Goal: Task Accomplishment & Management: Manage account settings

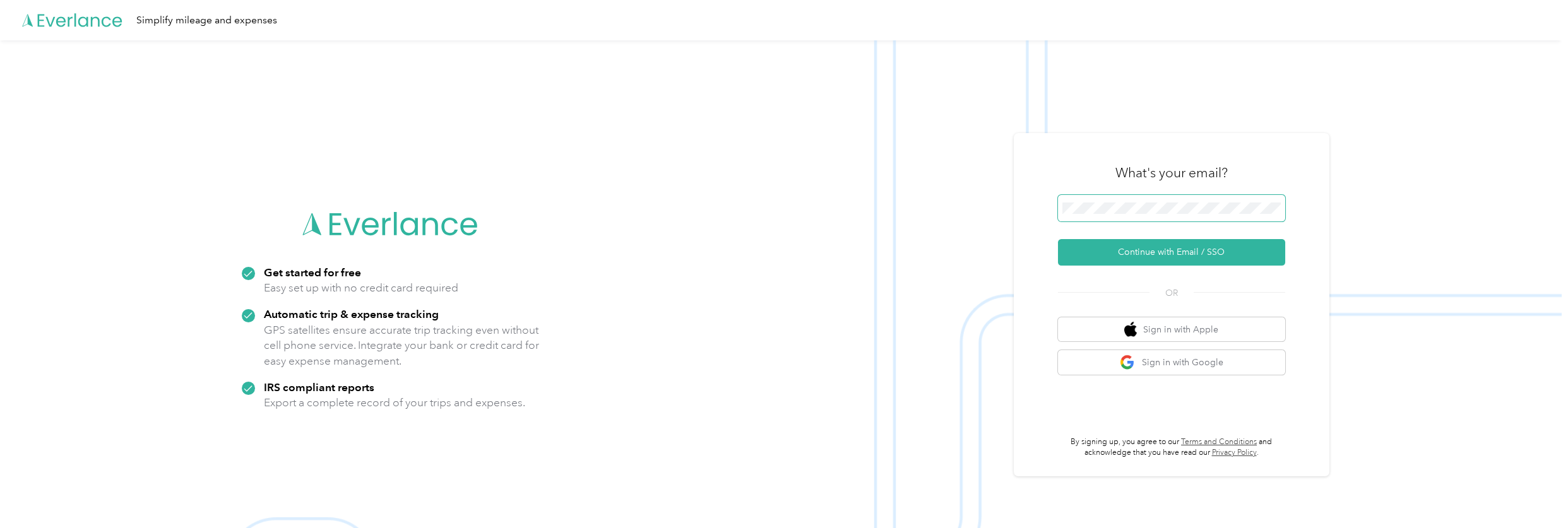
click at [1222, 198] on span at bounding box center [1172, 209] width 228 height 27
click at [1211, 216] on span at bounding box center [1172, 209] width 228 height 27
click at [1194, 360] on button "Sign in with Google" at bounding box center [1172, 363] width 228 height 25
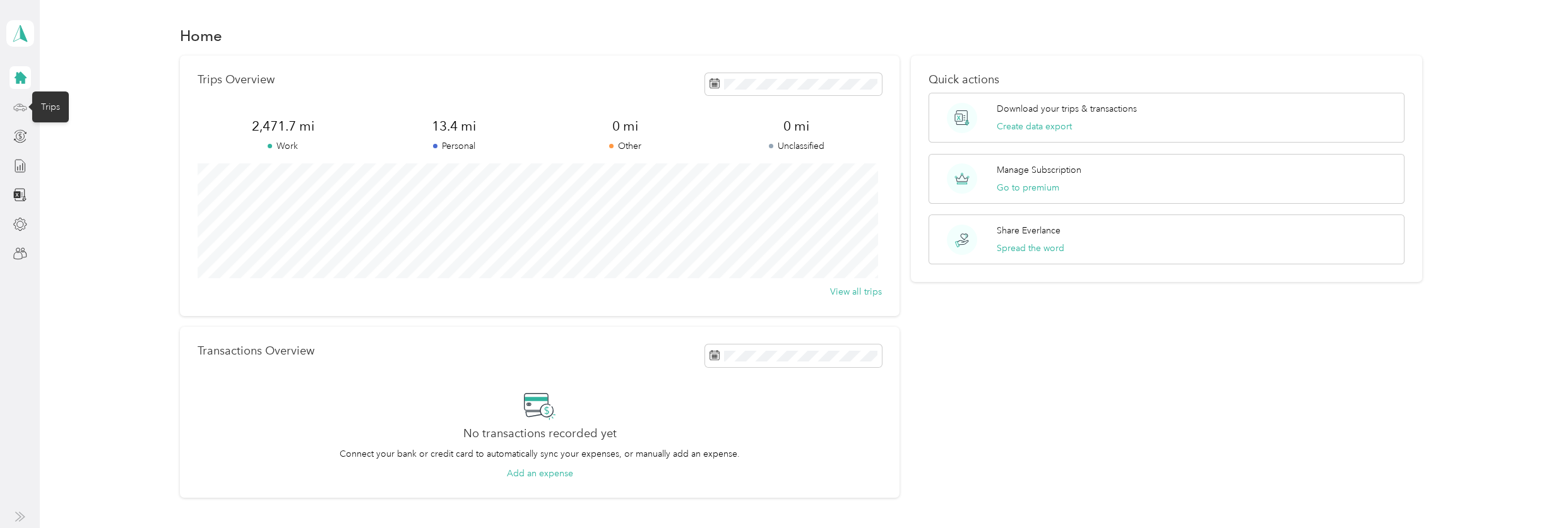
click at [21, 107] on icon at bounding box center [20, 107] width 14 height 14
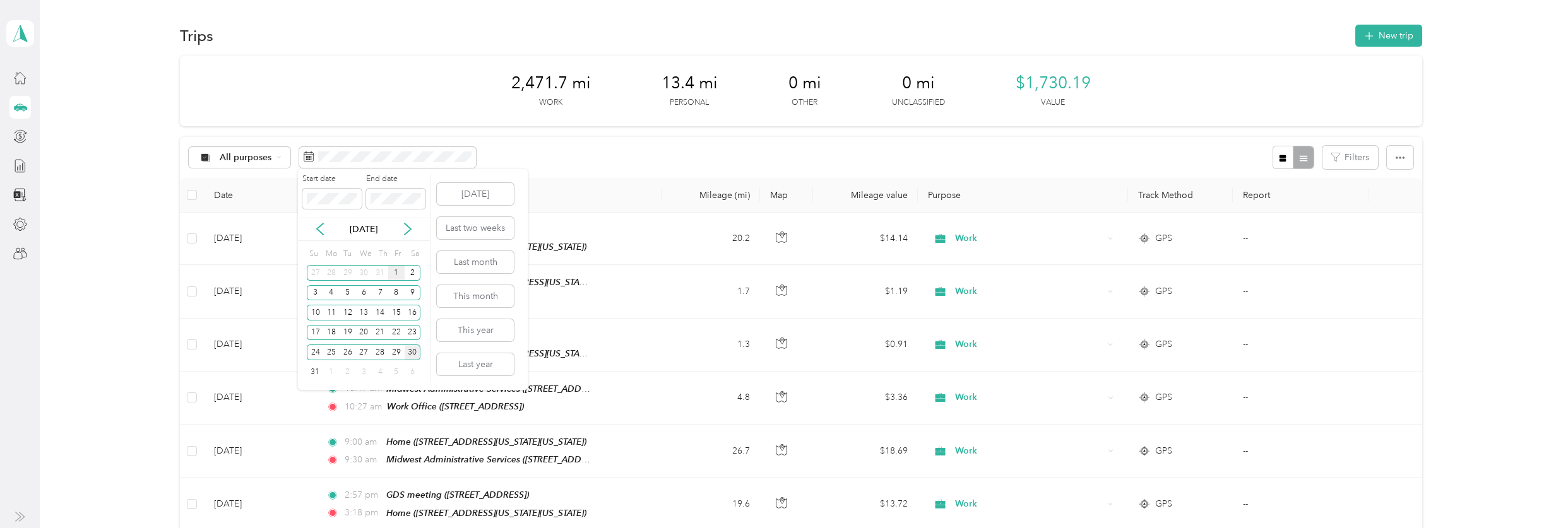
click at [394, 272] on div "1" at bounding box center [396, 273] width 16 height 16
click at [328, 293] on div "4" at bounding box center [331, 293] width 16 height 16
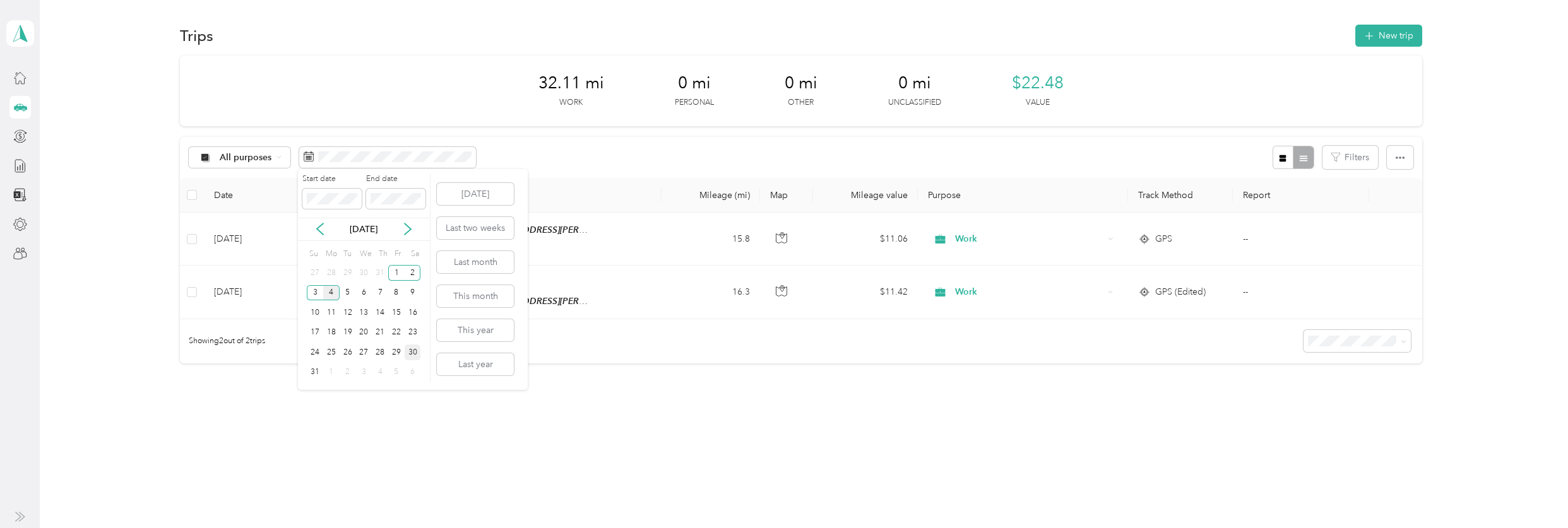
click at [328, 290] on div "4" at bounding box center [331, 293] width 16 height 16
click at [366, 349] on div "27" at bounding box center [364, 353] width 16 height 16
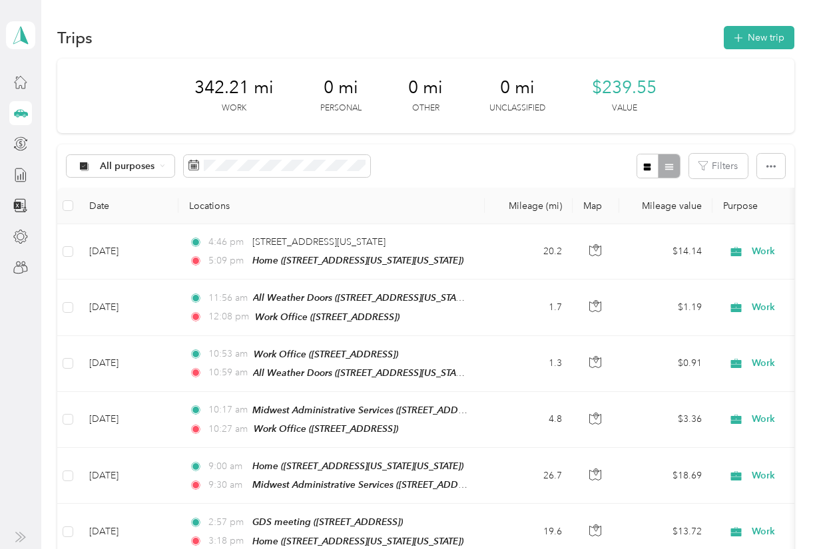
drag, startPoint x: 17, startPoint y: 350, endPoint x: 47, endPoint y: 346, distance: 29.6
click at [17, 350] on aside "[EMAIL_ADDRESS][DOMAIN_NAME] Personal dashboard" at bounding box center [20, 274] width 41 height 549
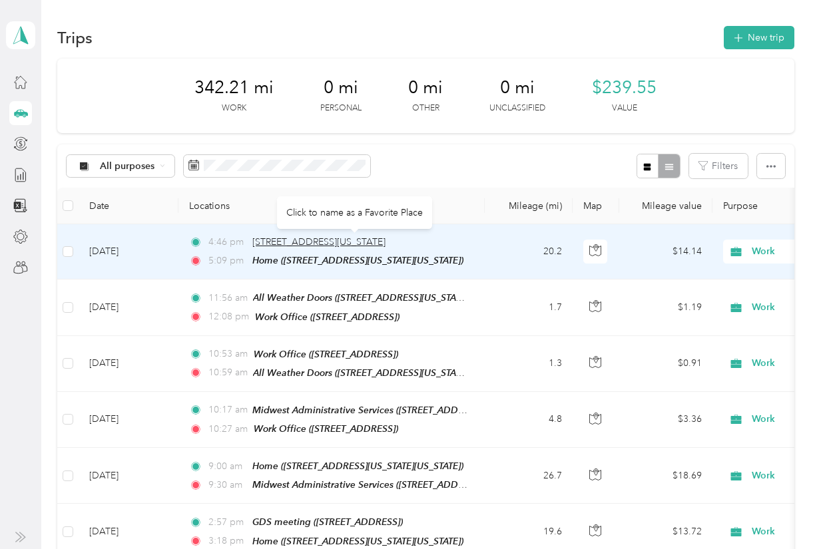
click at [302, 236] on span "[STREET_ADDRESS][US_STATE]" at bounding box center [318, 241] width 133 height 11
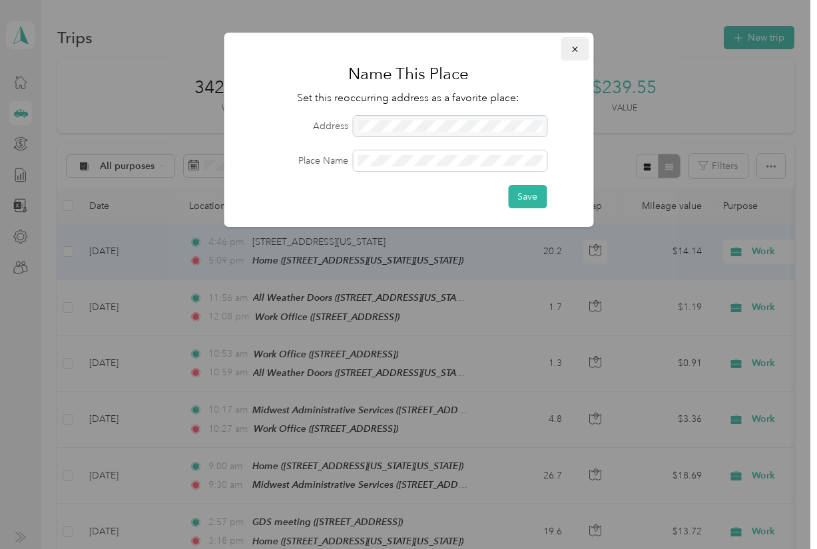
click at [582, 45] on button "button" at bounding box center [575, 48] width 28 height 23
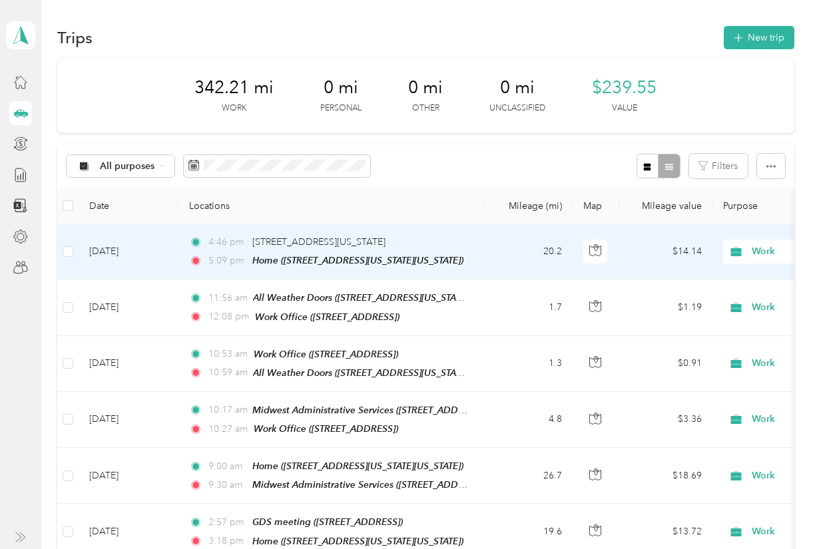
click at [133, 246] on td "[DATE]" at bounding box center [129, 251] width 100 height 55
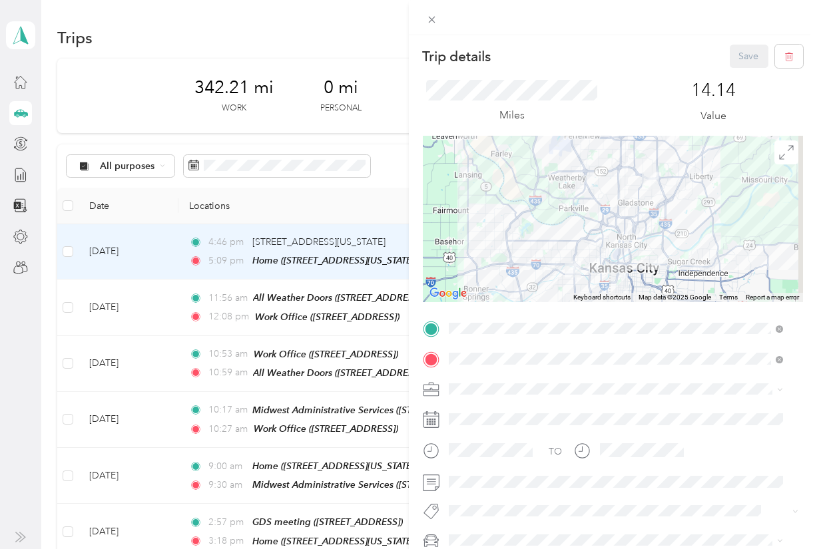
click at [179, 19] on div "Trip details Save This trip cannot be edited because it is either under review,…" at bounding box center [408, 274] width 817 height 549
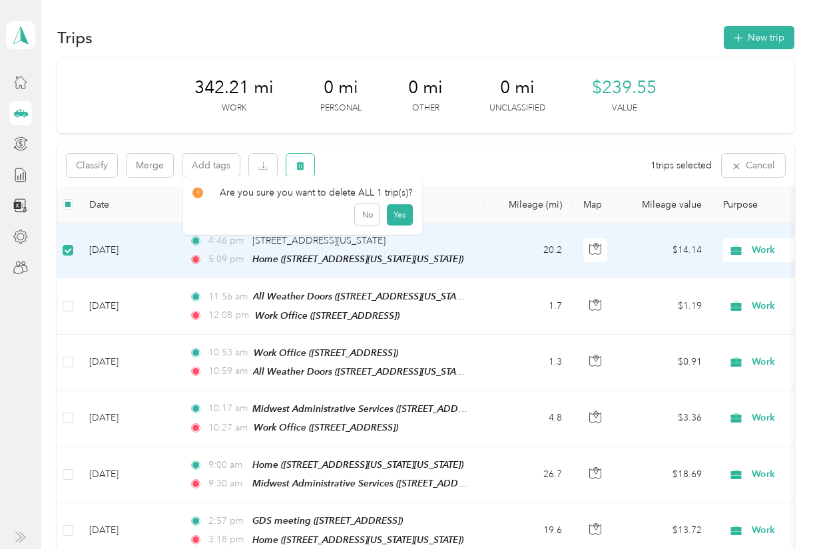
click at [302, 160] on span "button" at bounding box center [300, 165] width 9 height 11
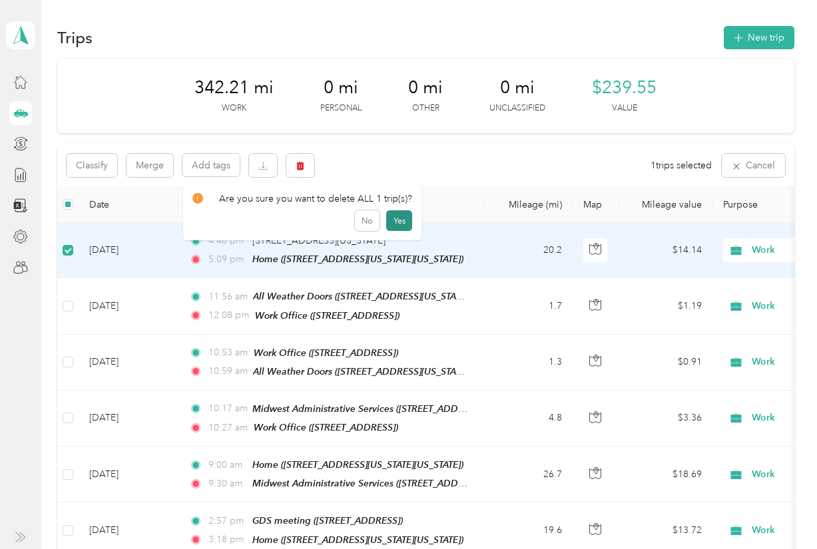
click at [401, 221] on button "Yes" at bounding box center [399, 220] width 26 height 21
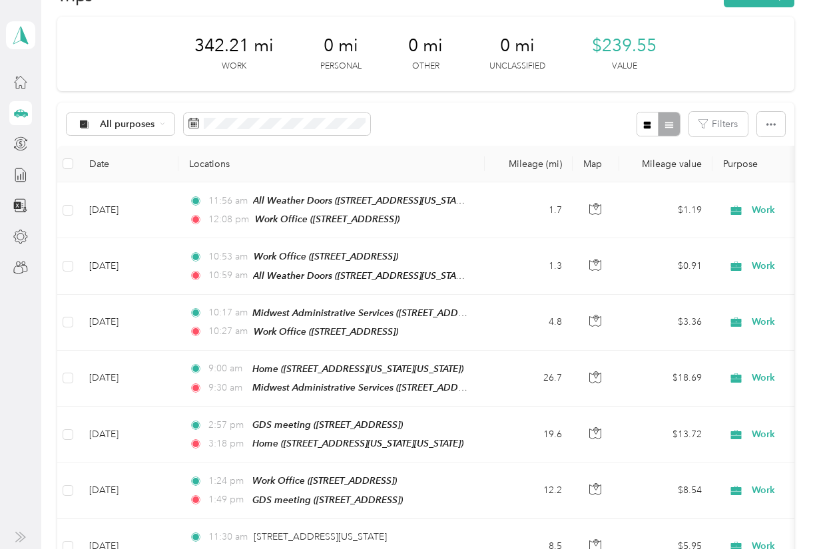
scroll to position [55, 0]
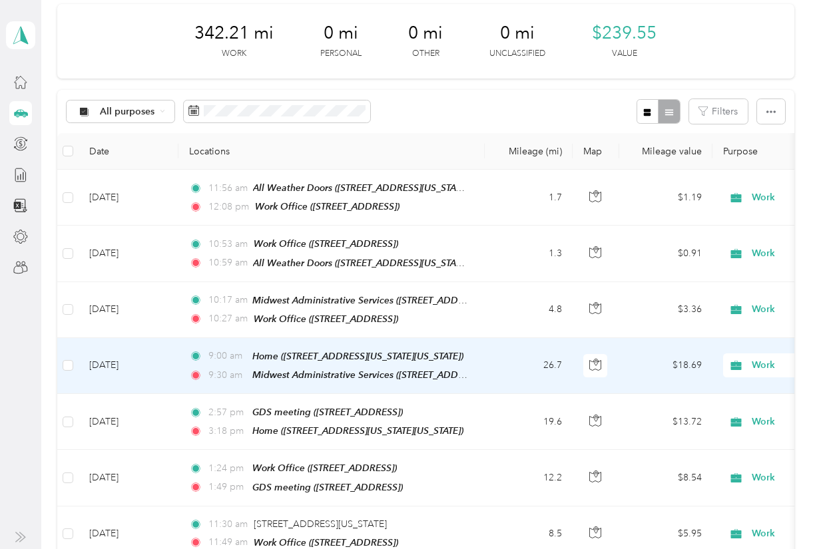
click at [127, 359] on td "[DATE]" at bounding box center [129, 366] width 100 height 56
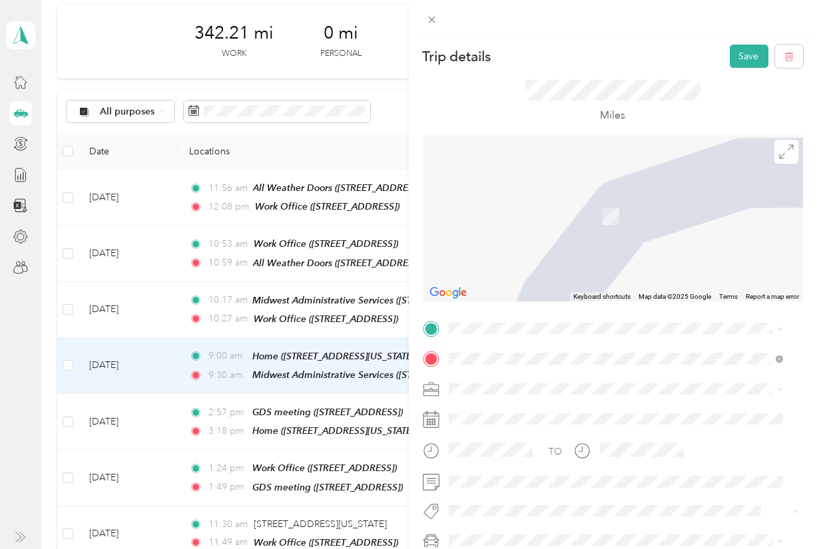
click at [558, 385] on div "Work Office [STREET_ADDRESS]" at bounding box center [515, 389] width 85 height 28
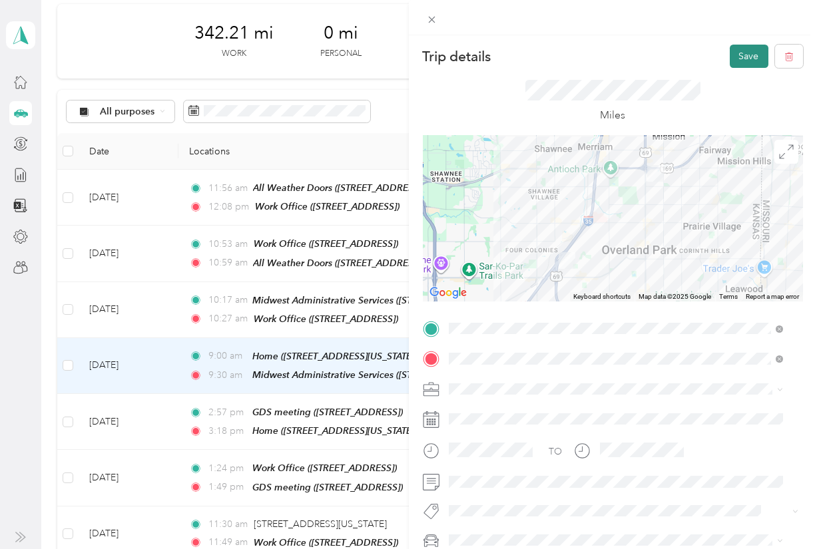
click at [730, 46] on button "Save" at bounding box center [749, 56] width 39 height 23
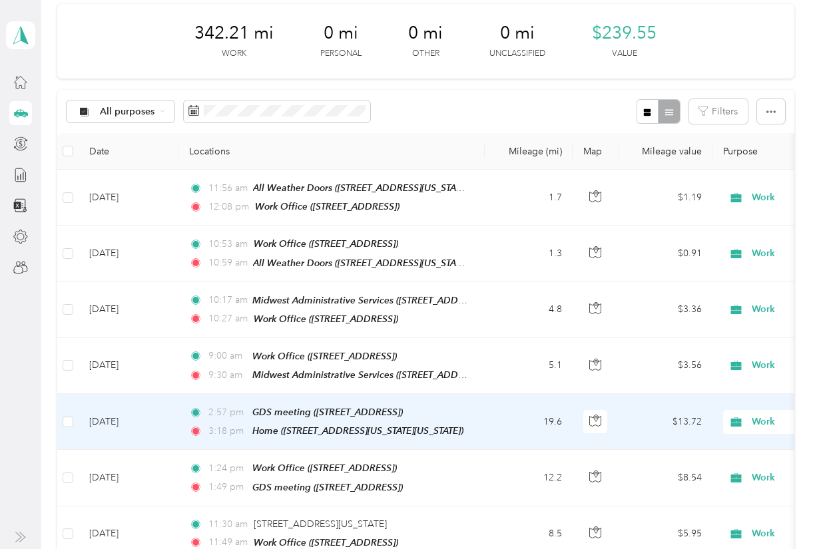
click at [125, 414] on td "[DATE]" at bounding box center [129, 422] width 100 height 56
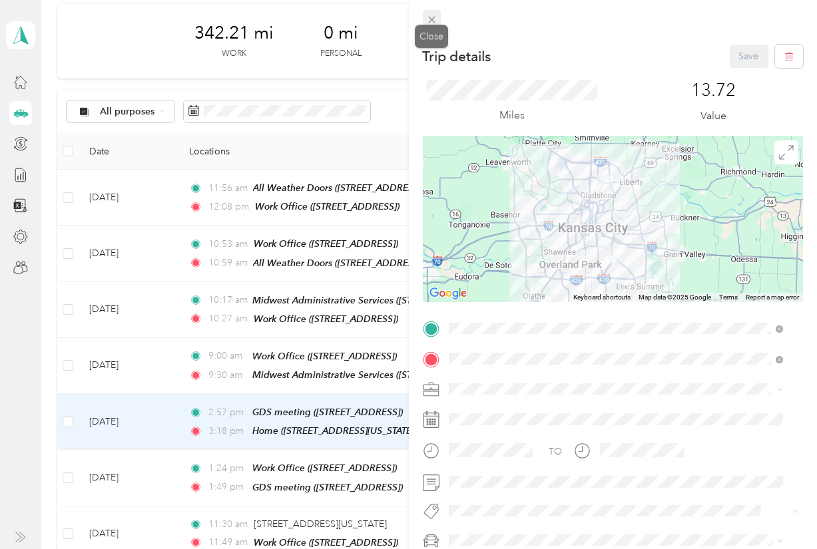
click at [435, 22] on icon at bounding box center [431, 19] width 11 height 11
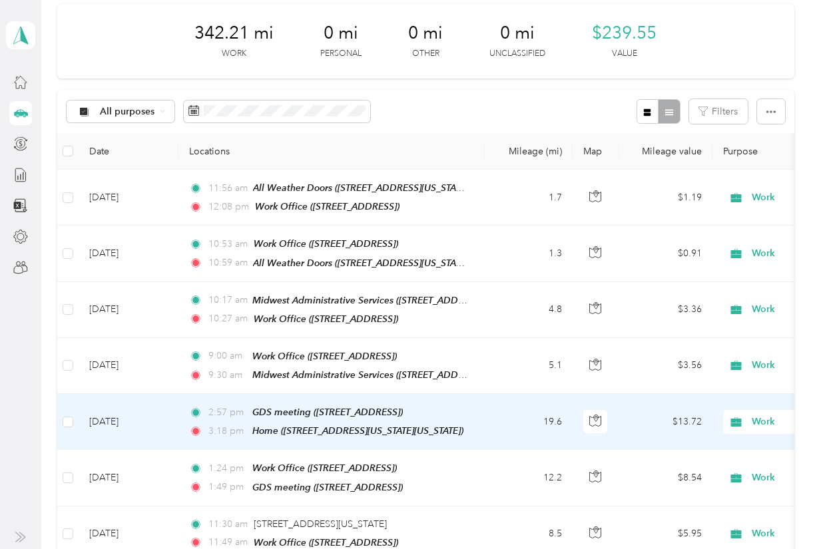
click at [117, 414] on td "[DATE]" at bounding box center [129, 422] width 100 height 56
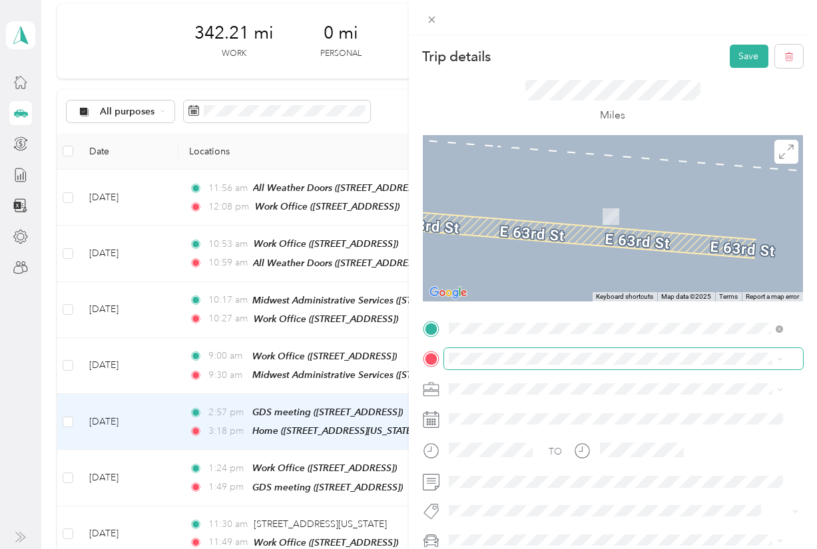
click at [549, 214] on span "[STREET_ADDRESS]" at bounding box center [515, 215] width 85 height 11
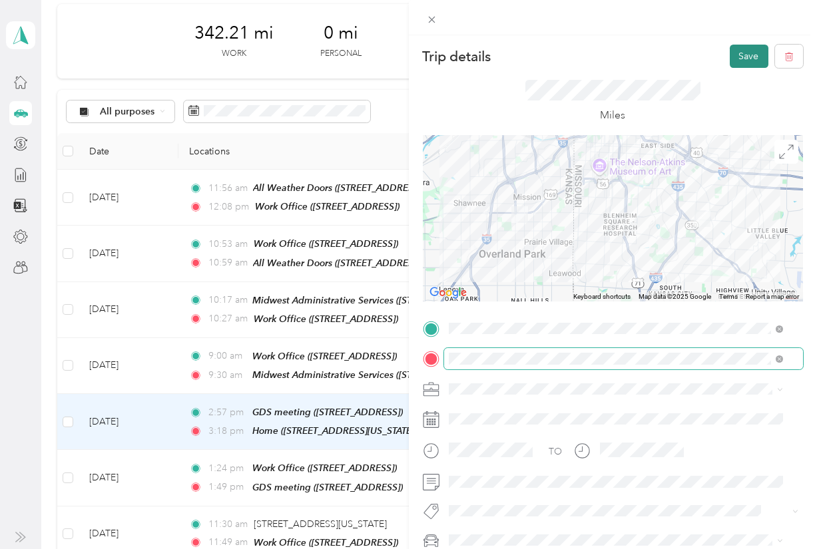
click at [733, 65] on button "Save" at bounding box center [749, 56] width 39 height 23
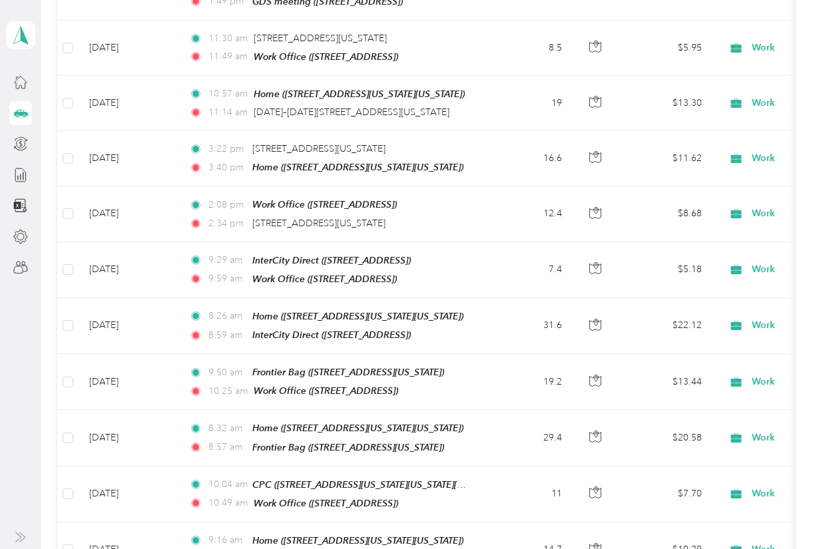
scroll to position [553, 0]
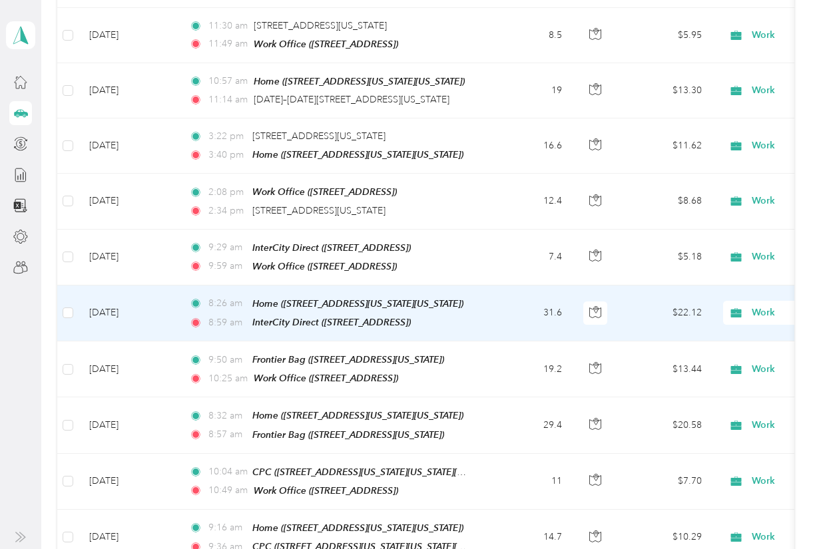
click at [251, 296] on div "8:26 am Home ([STREET_ADDRESS][US_STATE][US_STATE]" at bounding box center [329, 303] width 280 height 15
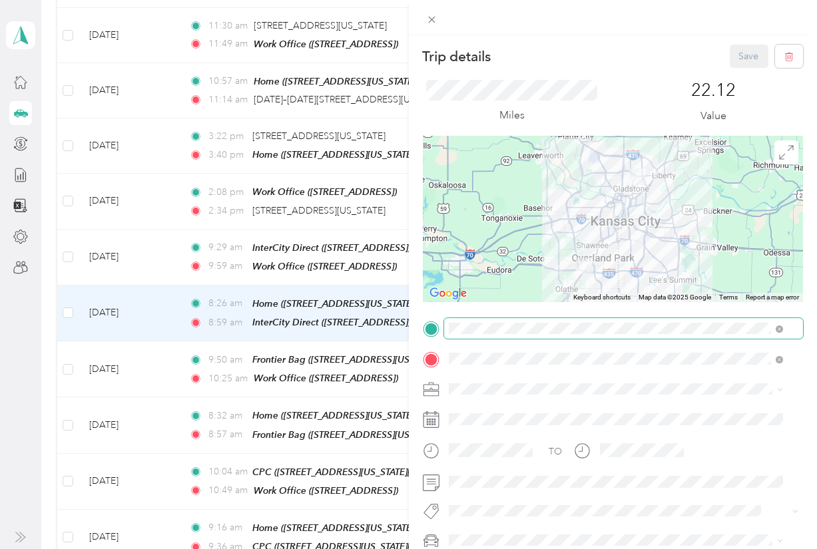
click at [775, 329] on span at bounding box center [777, 328] width 12 height 9
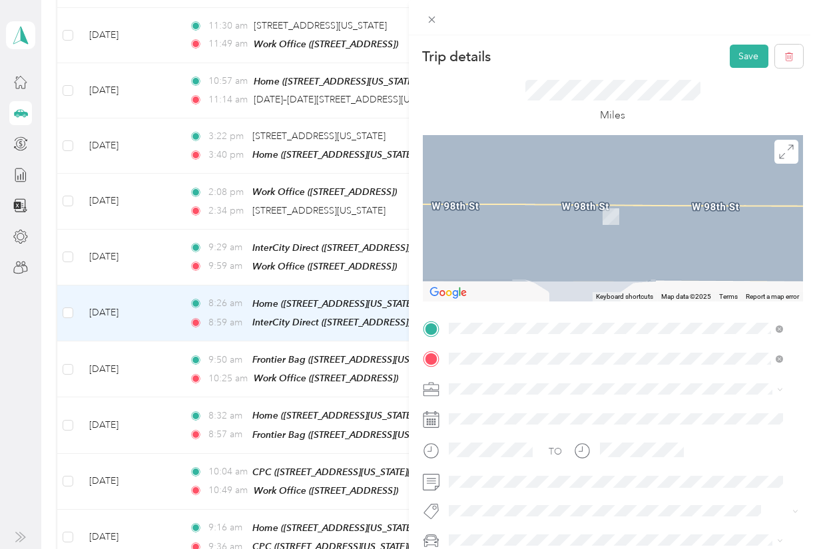
click at [558, 384] on div "Work Office [STREET_ADDRESS]" at bounding box center [515, 390] width 85 height 28
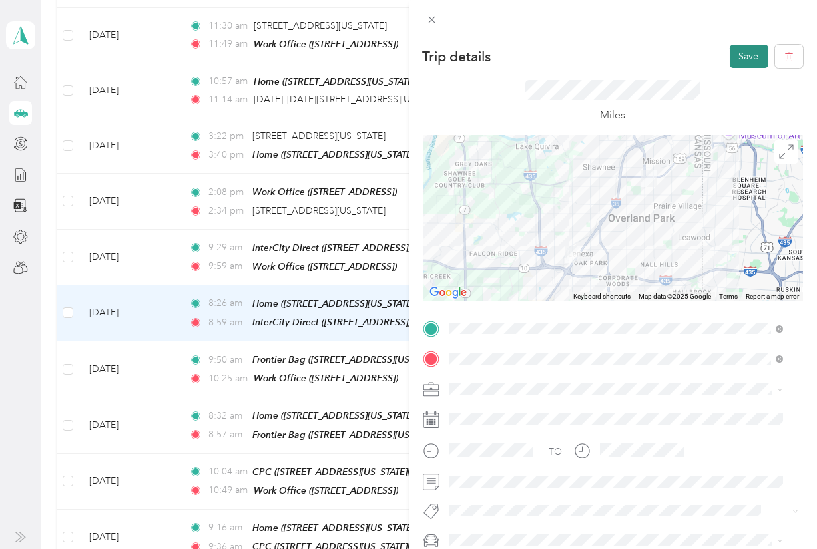
click at [740, 54] on button "Save" at bounding box center [749, 56] width 39 height 23
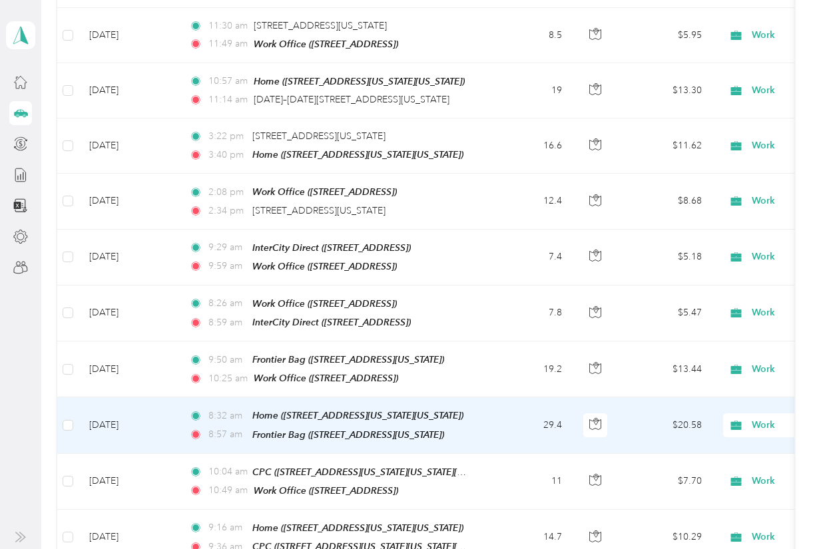
click at [125, 410] on td "[DATE]" at bounding box center [129, 426] width 100 height 56
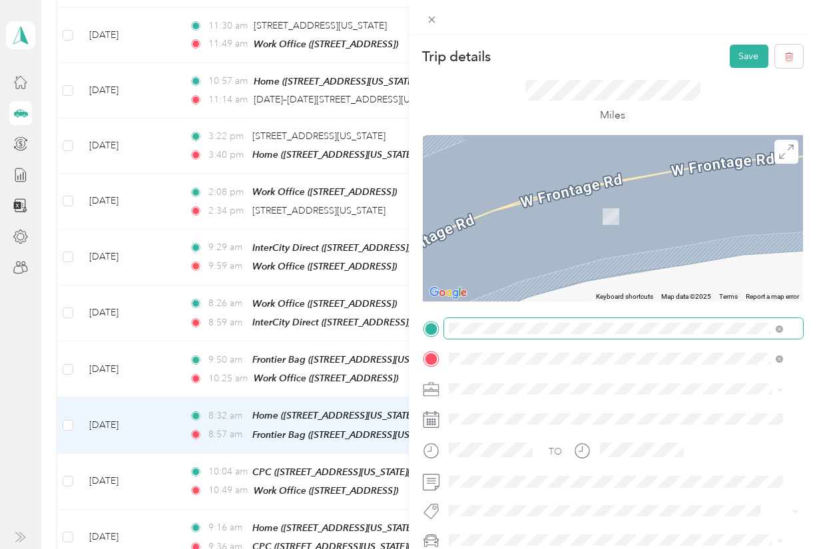
click at [558, 391] on span "[STREET_ADDRESS]" at bounding box center [515, 396] width 85 height 11
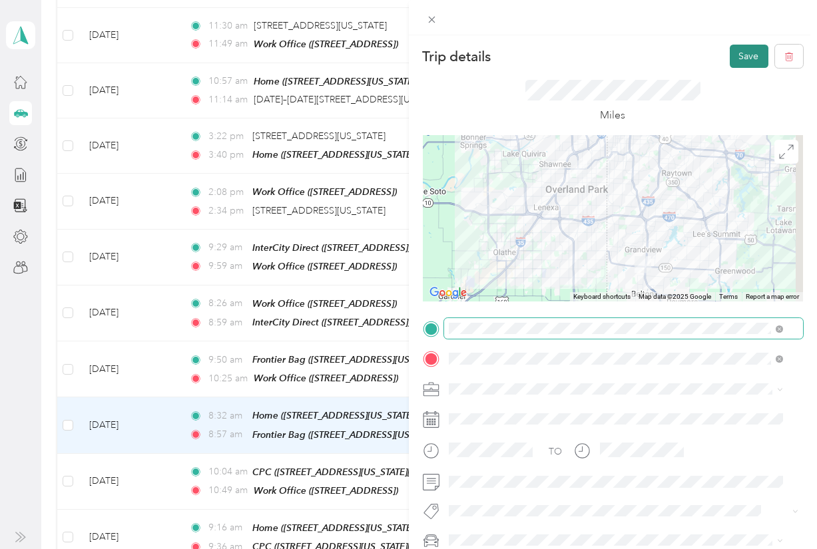
click at [734, 60] on button "Save" at bounding box center [749, 56] width 39 height 23
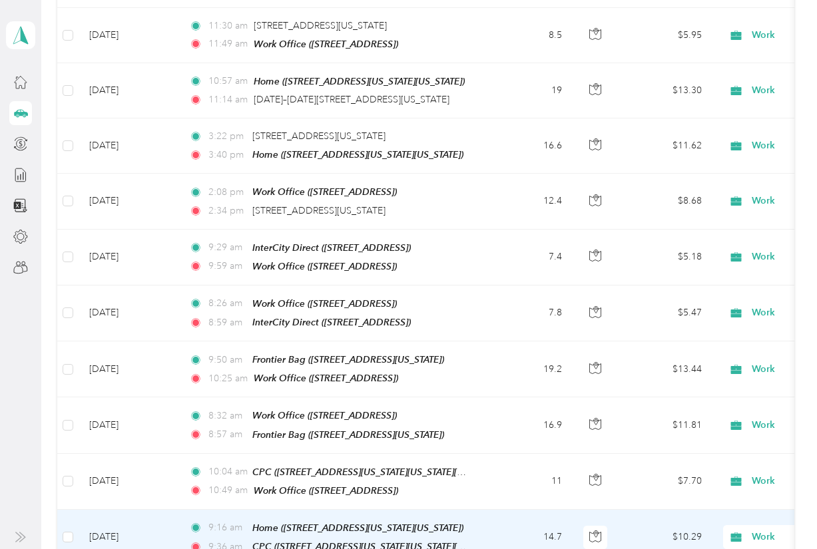
click at [134, 515] on td "[DATE]" at bounding box center [129, 538] width 100 height 56
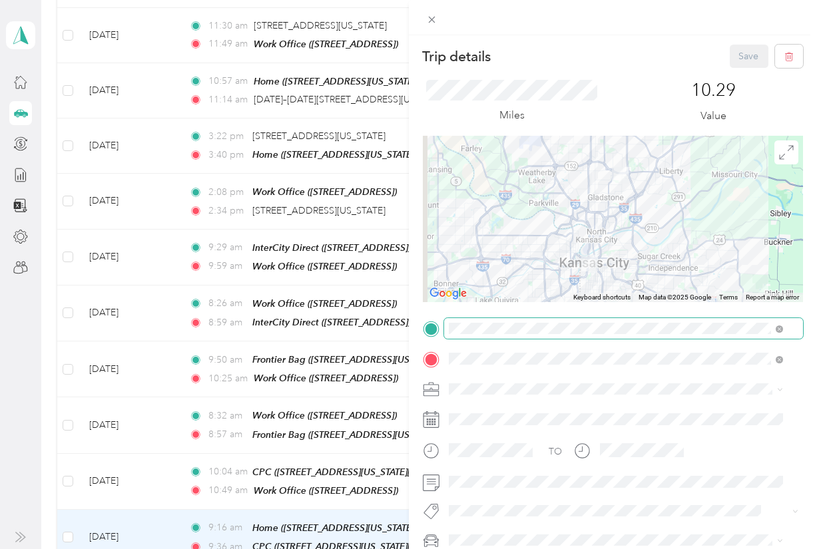
click at [778, 325] on span at bounding box center [779, 328] width 7 height 11
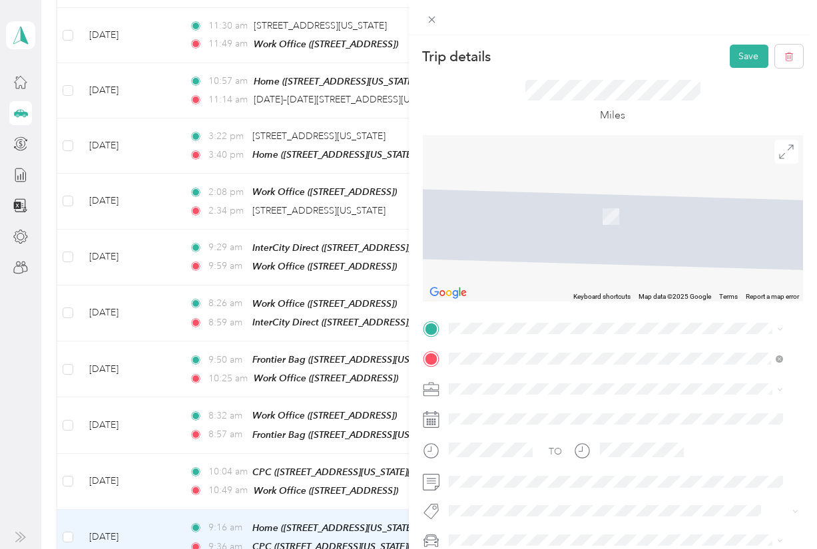
click at [558, 388] on div "Work Office [STREET_ADDRESS]" at bounding box center [515, 385] width 85 height 28
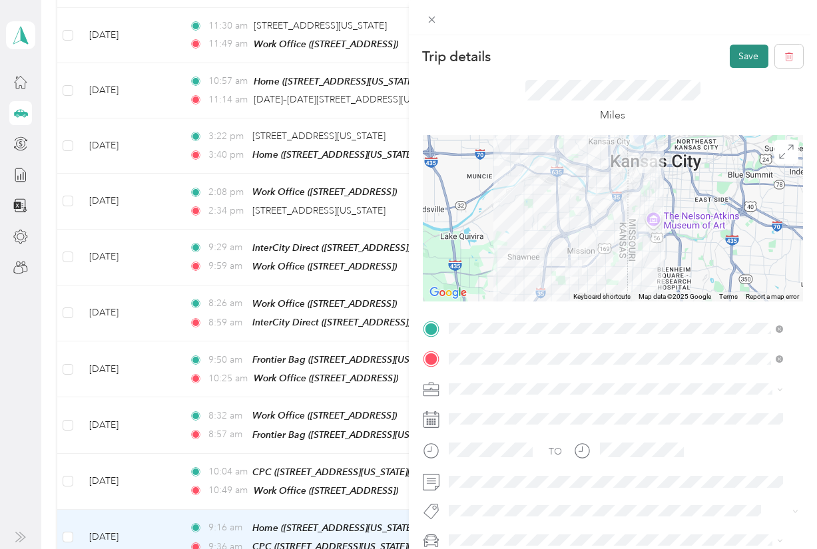
click at [731, 63] on button "Save" at bounding box center [749, 56] width 39 height 23
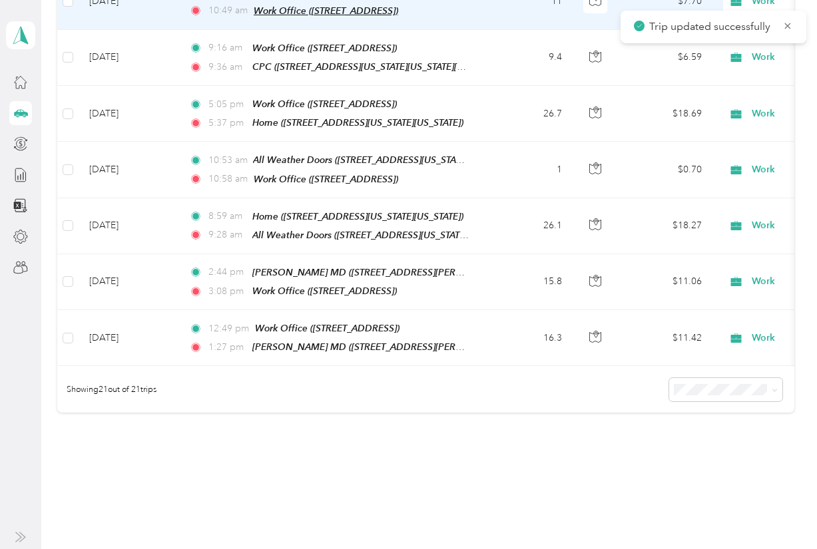
scroll to position [1034, 0]
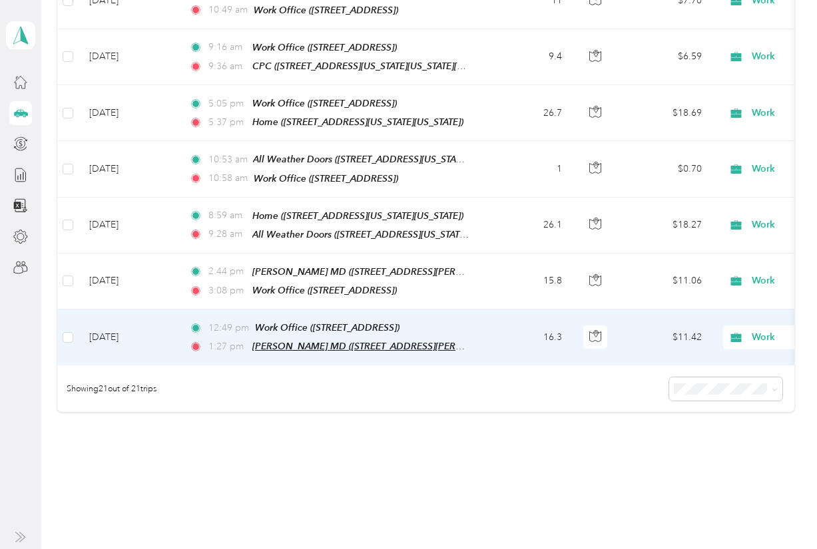
click at [318, 341] on span "[PERSON_NAME] MD ([STREET_ADDRESS][PERSON_NAME])" at bounding box center [382, 346] width 261 height 11
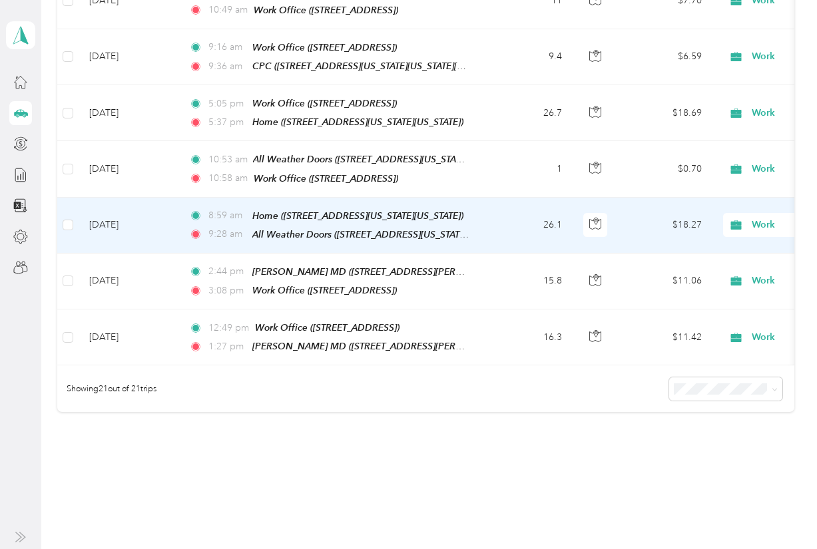
click at [126, 199] on td "[DATE]" at bounding box center [129, 226] width 100 height 56
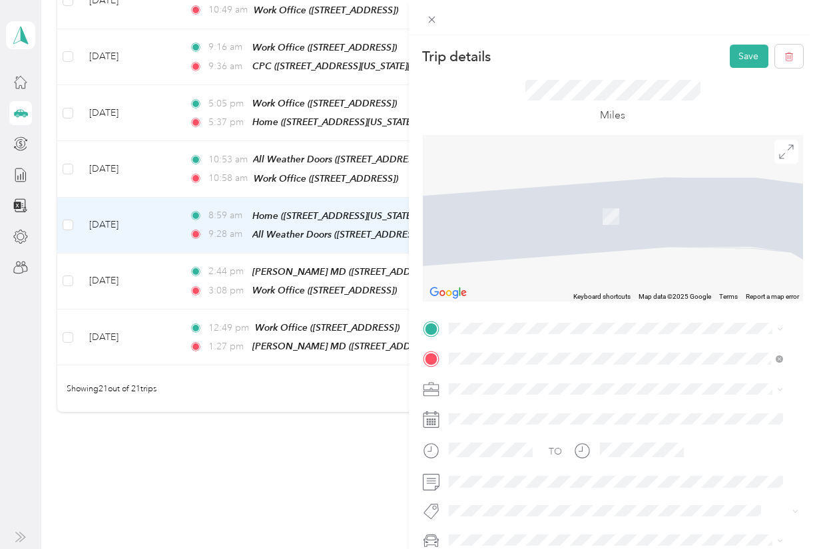
click at [558, 376] on div "Work Office" at bounding box center [515, 380] width 85 height 12
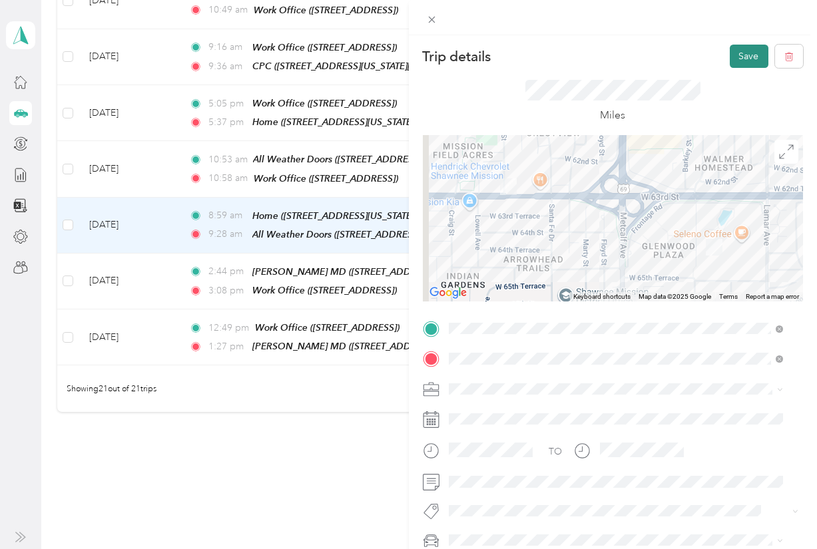
click at [737, 50] on button "Save" at bounding box center [749, 56] width 39 height 23
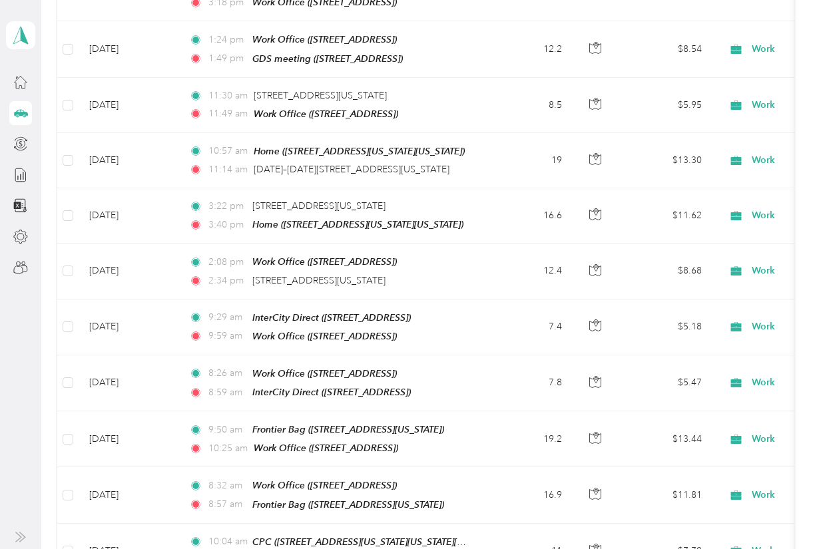
scroll to position [481, 0]
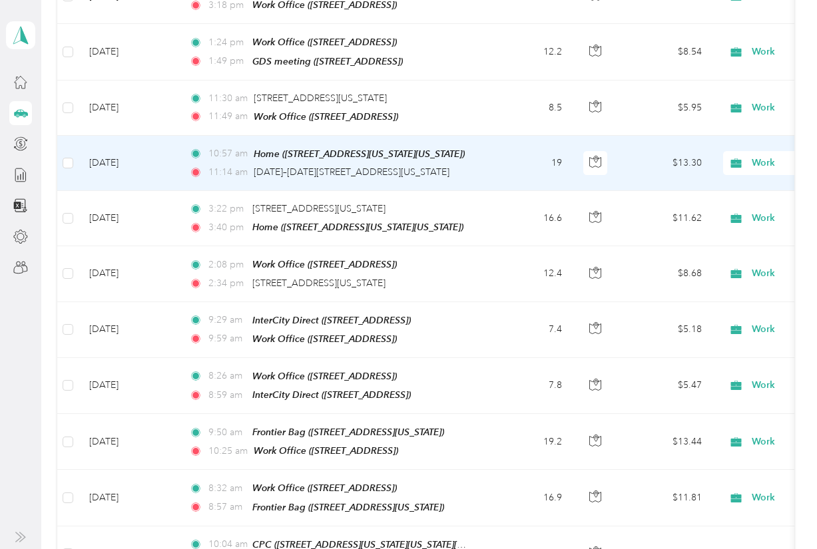
click at [113, 151] on td "[DATE]" at bounding box center [129, 163] width 100 height 55
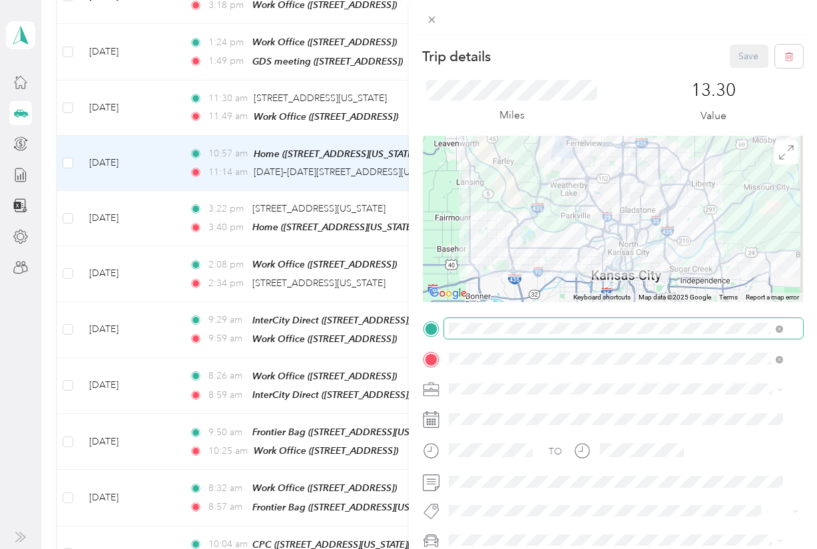
click at [783, 325] on span at bounding box center [624, 328] width 360 height 21
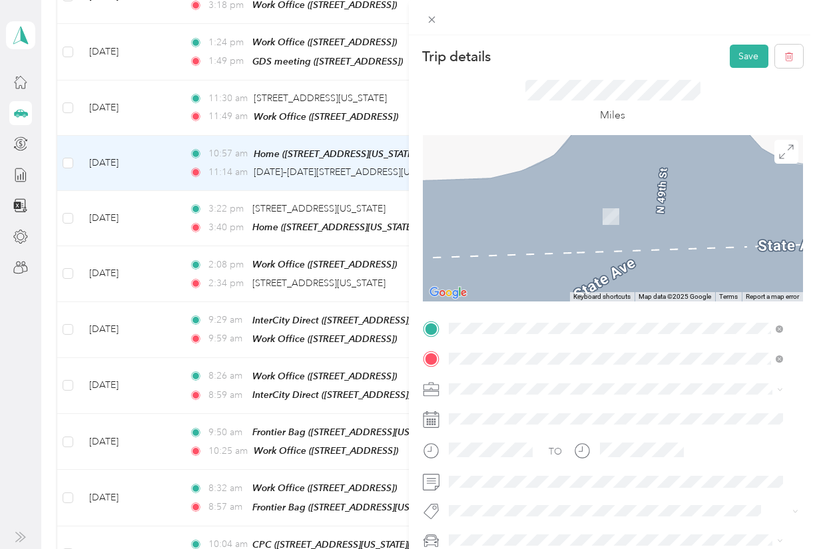
click at [554, 386] on div "Work Office [STREET_ADDRESS]" at bounding box center [515, 390] width 85 height 28
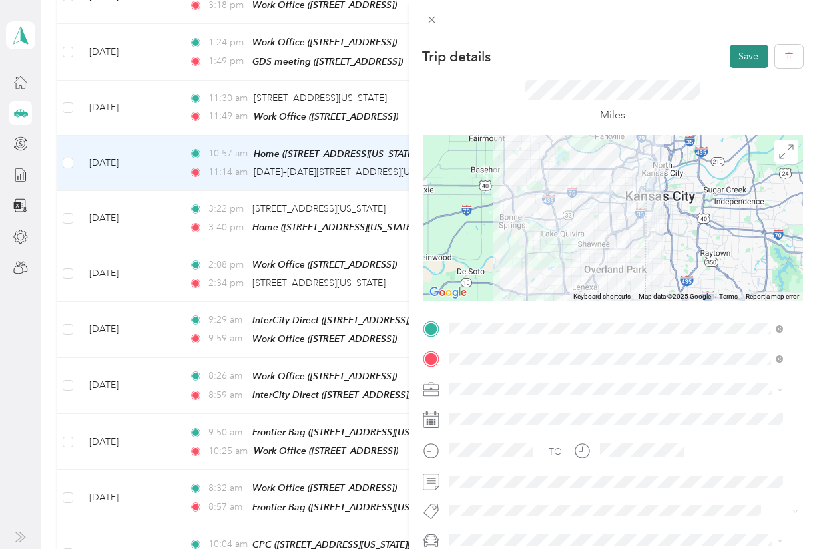
click at [732, 57] on button "Save" at bounding box center [749, 56] width 39 height 23
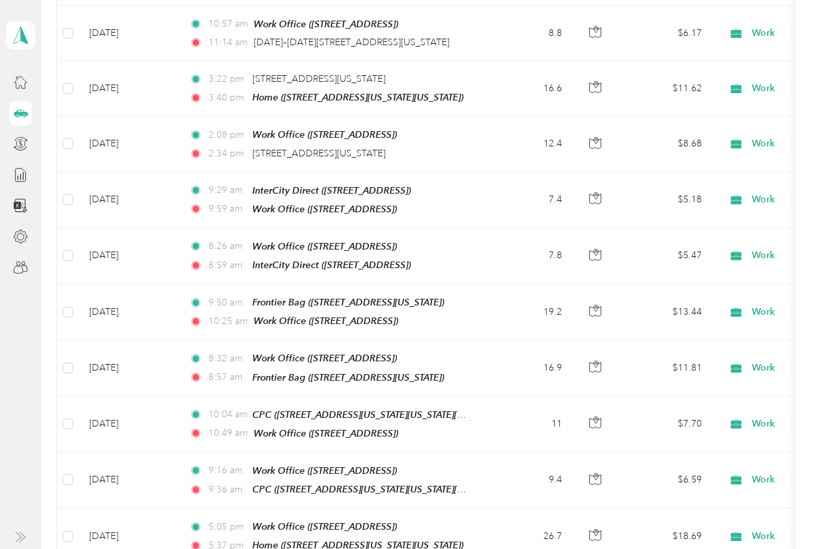
scroll to position [962, 0]
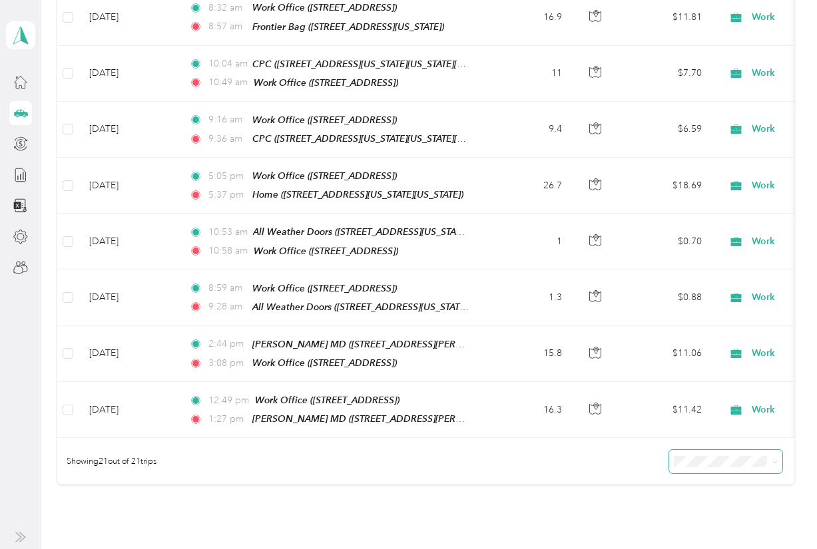
click at [770, 450] on span at bounding box center [725, 461] width 113 height 23
click at [772, 459] on icon at bounding box center [775, 462] width 6 height 6
click at [705, 483] on li "50 per load" at bounding box center [717, 494] width 113 height 23
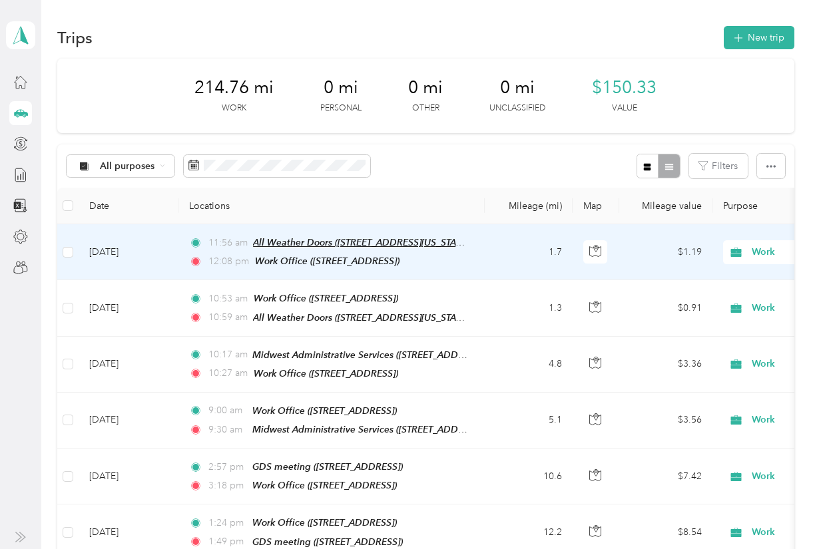
click at [329, 242] on span "All Weather Doors ([STREET_ADDRESS][US_STATE])" at bounding box center [362, 242] width 218 height 11
click at [595, 246] on icon "button" at bounding box center [595, 251] width 12 height 12
click at [114, 251] on td "[DATE]" at bounding box center [129, 252] width 100 height 56
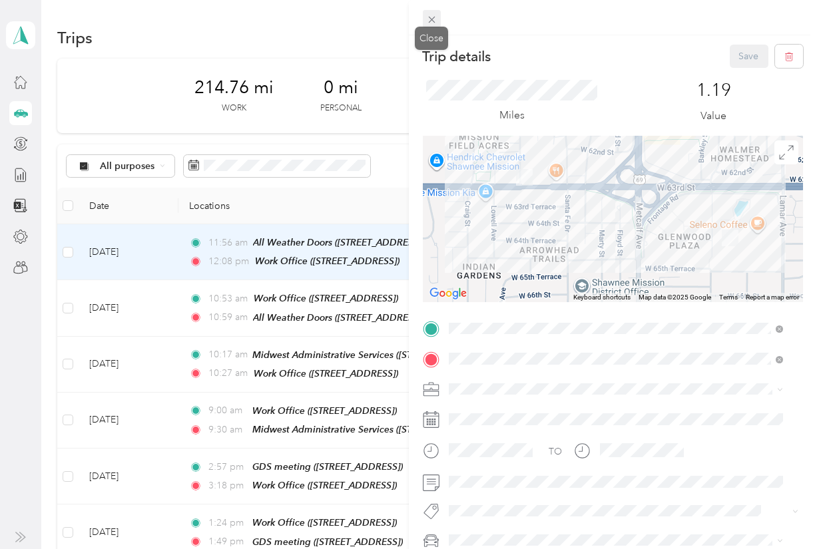
click at [437, 16] on icon at bounding box center [431, 19] width 11 height 11
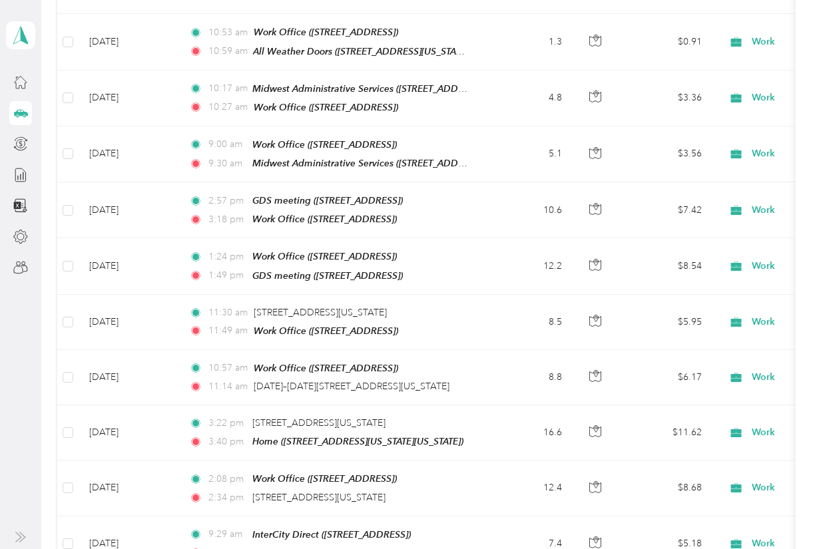
scroll to position [262, 0]
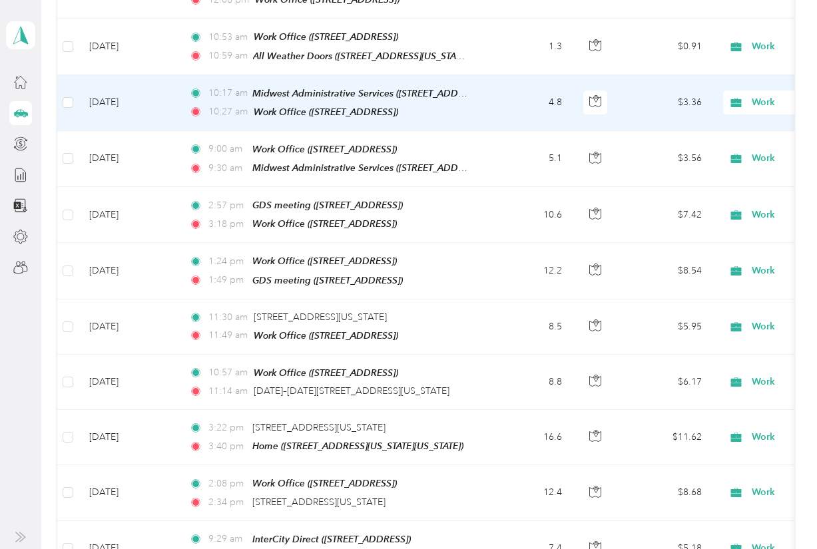
click at [328, 97] on div "10:17 am Midwest Administrative Services ([STREET_ADDRESS]) 10:27 am Work Offic…" at bounding box center [329, 103] width 280 height 34
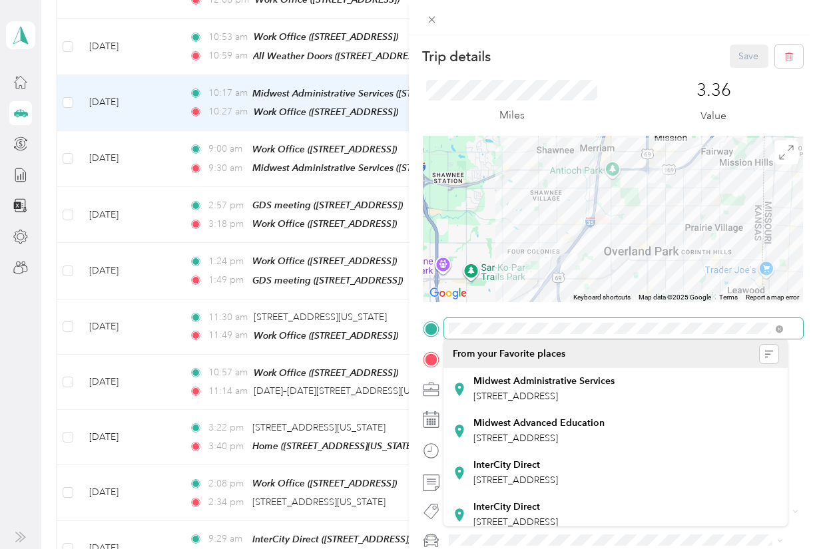
click at [810, 322] on html "[EMAIL_ADDRESS][DOMAIN_NAME] Personal dashboard Trips New trip 214.76 mi Work 0…" at bounding box center [405, 274] width 810 height 549
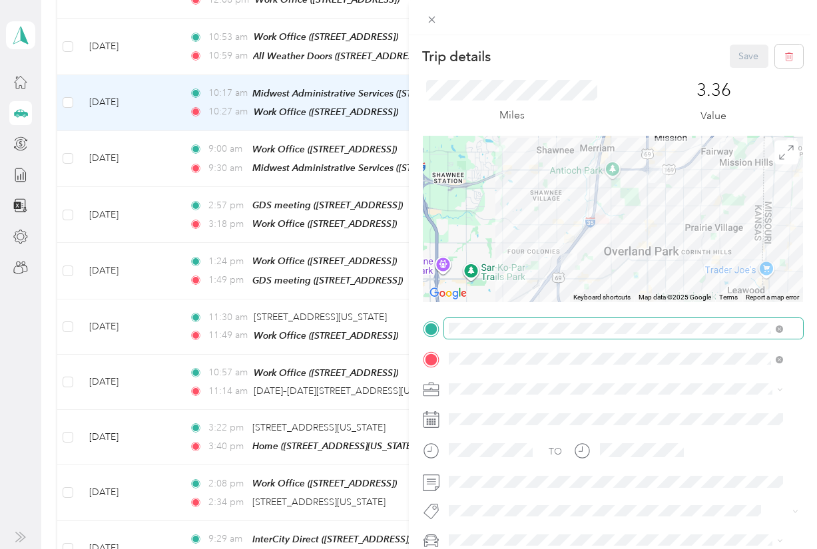
click at [629, 327] on span at bounding box center [624, 328] width 360 height 21
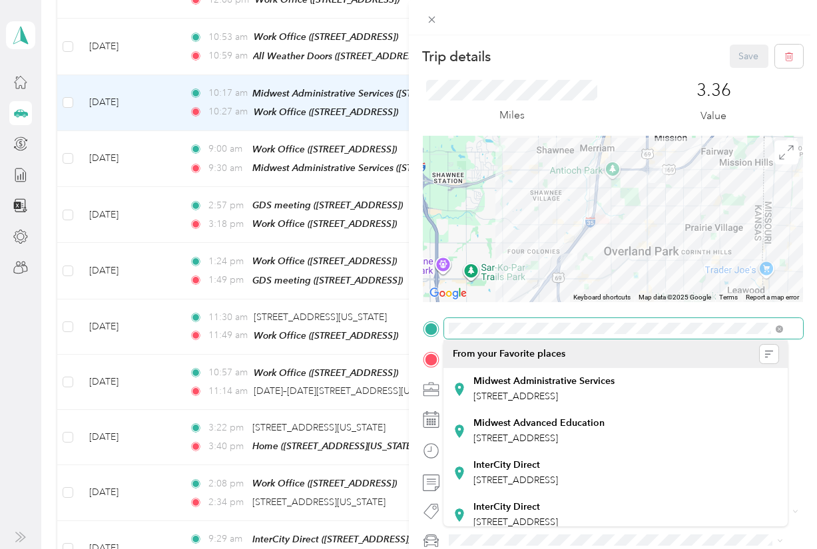
drag, startPoint x: 447, startPoint y: 326, endPoint x: 771, endPoint y: 322, distance: 323.6
click at [771, 322] on span at bounding box center [624, 328] width 360 height 21
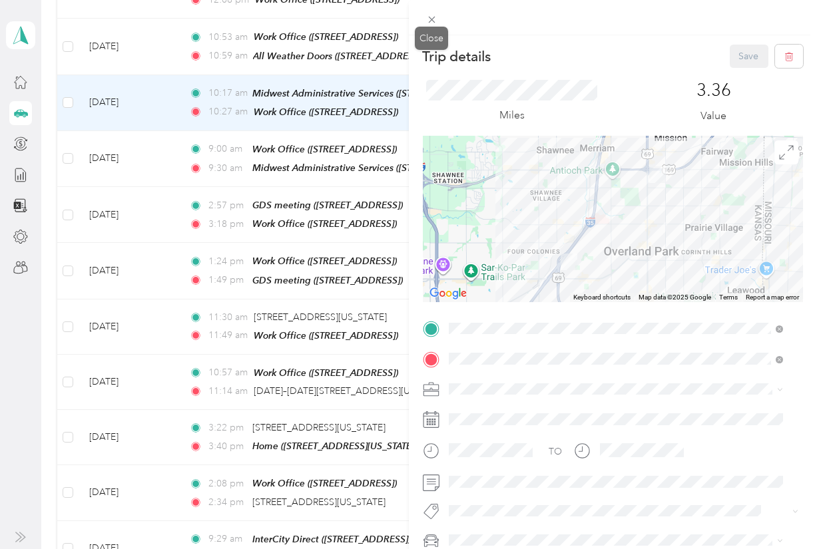
click at [434, 27] on div "Close" at bounding box center [431, 38] width 33 height 23
click at [434, 23] on icon at bounding box center [431, 19] width 11 height 11
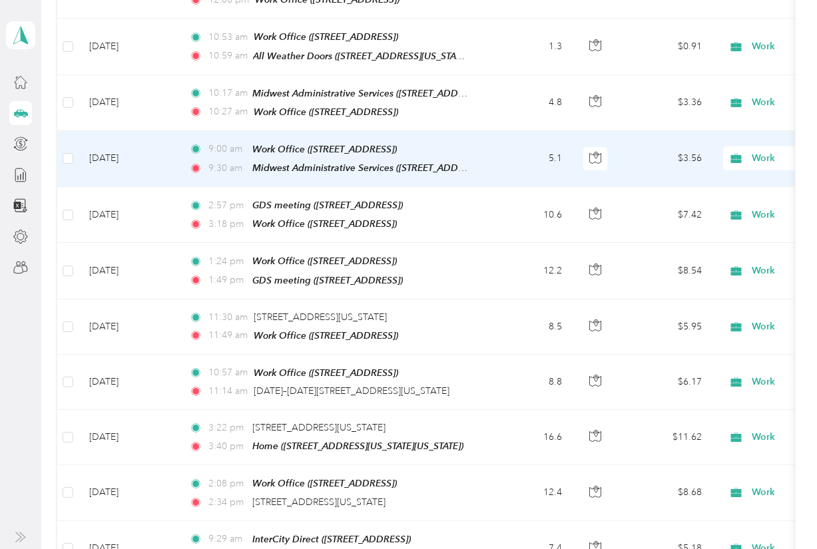
click at [115, 156] on td "[DATE]" at bounding box center [129, 159] width 100 height 56
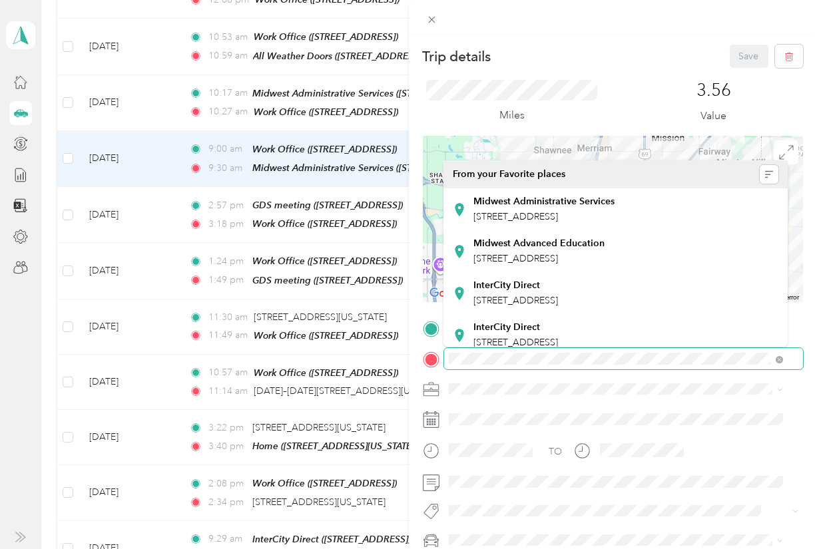
click at [449, 367] on span at bounding box center [624, 358] width 360 height 21
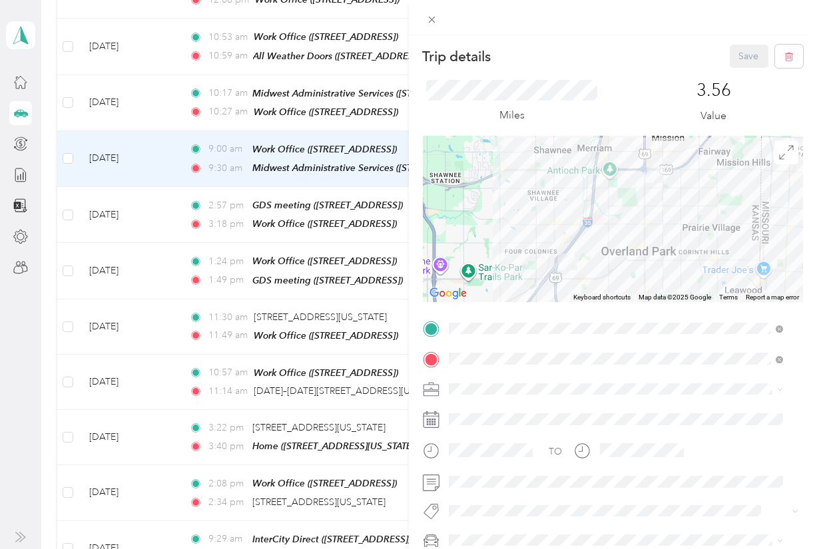
click at [304, 196] on div "Trip details Save This trip cannot be edited because it is either under review,…" at bounding box center [408, 274] width 817 height 549
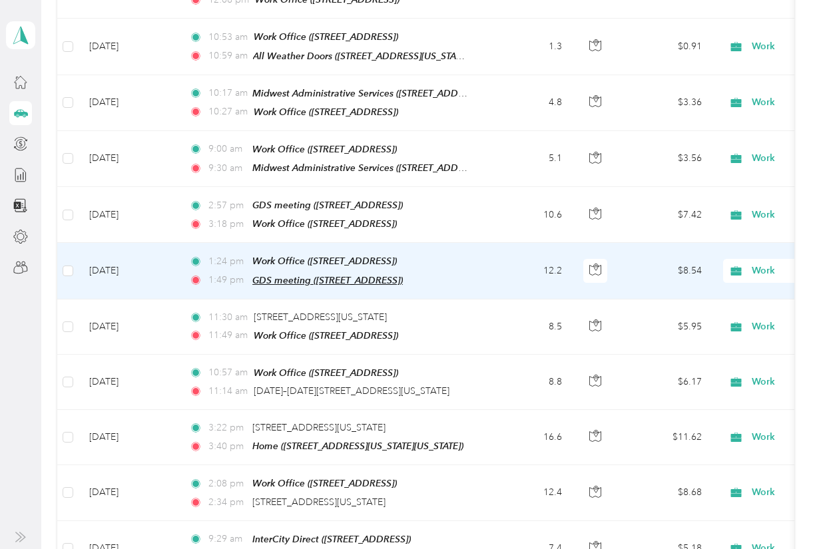
click at [288, 275] on span "GDS meeting ([STREET_ADDRESS])" at bounding box center [327, 280] width 150 height 11
click at [115, 260] on td "[DATE]" at bounding box center [129, 271] width 100 height 56
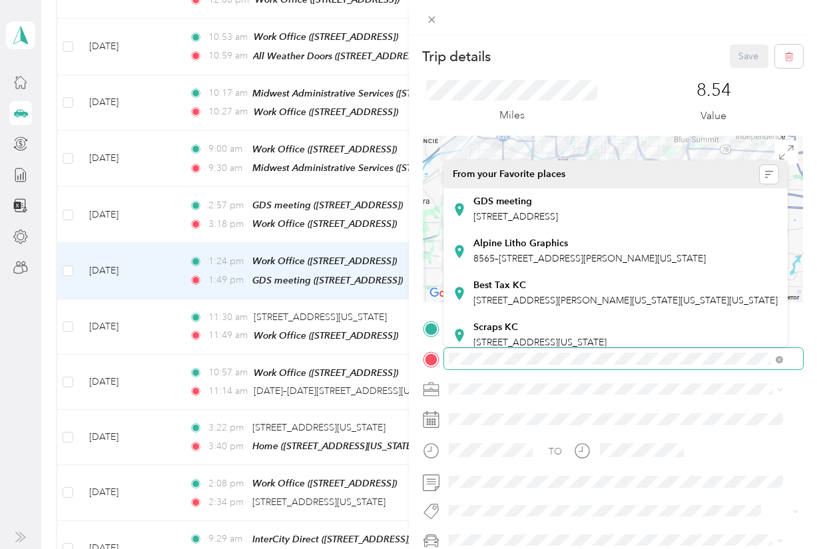
click at [439, 357] on div at bounding box center [613, 358] width 381 height 21
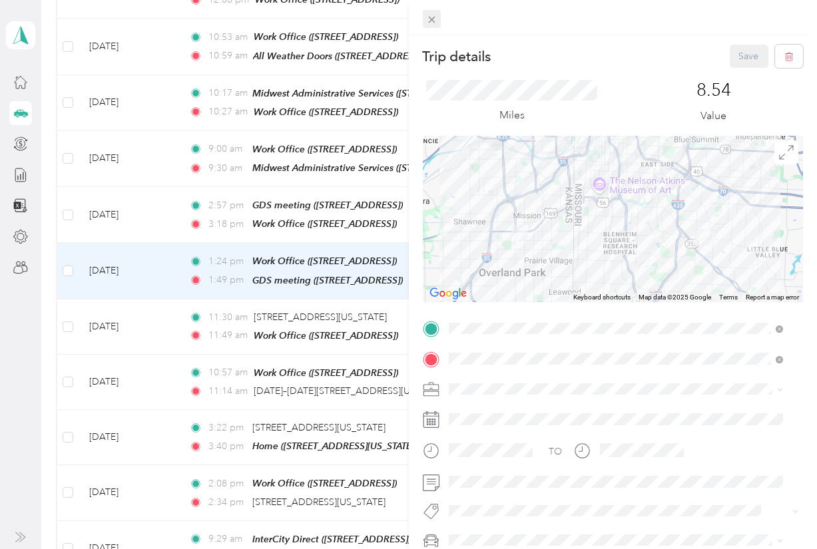
click at [435, 21] on icon at bounding box center [431, 19] width 11 height 11
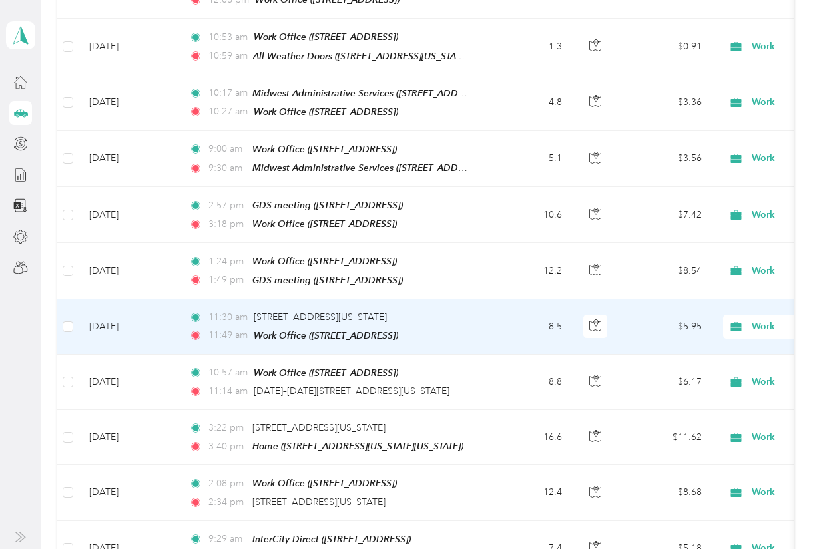
click at [109, 316] on td "[DATE]" at bounding box center [129, 327] width 100 height 55
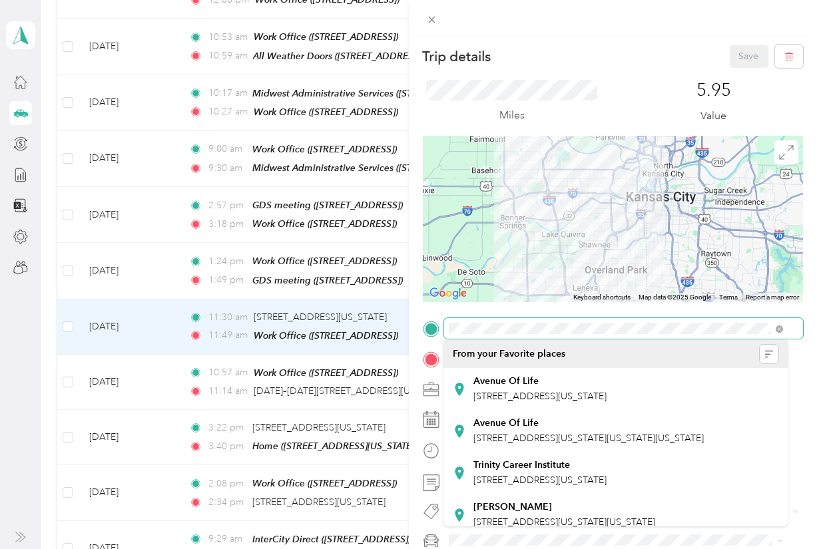
click at [398, 336] on div "Trip details Save This trip cannot be edited because it is either under review,…" at bounding box center [408, 274] width 817 height 549
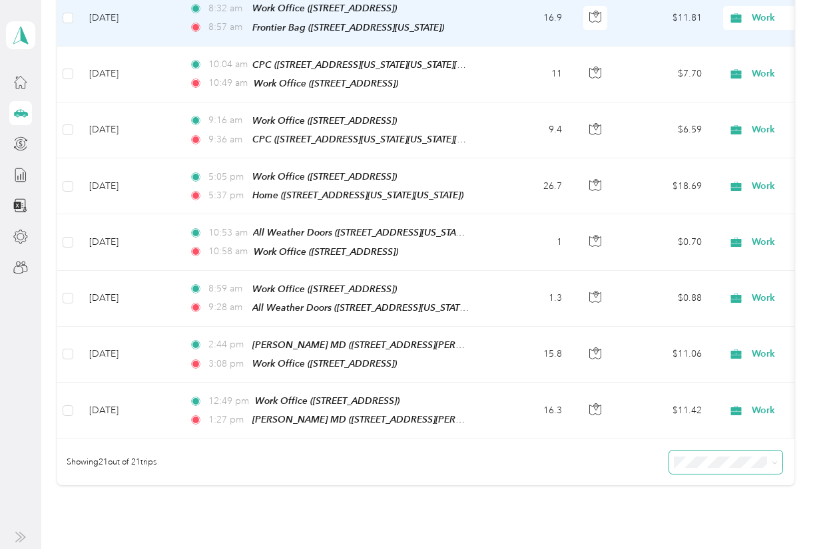
scroll to position [962, 0]
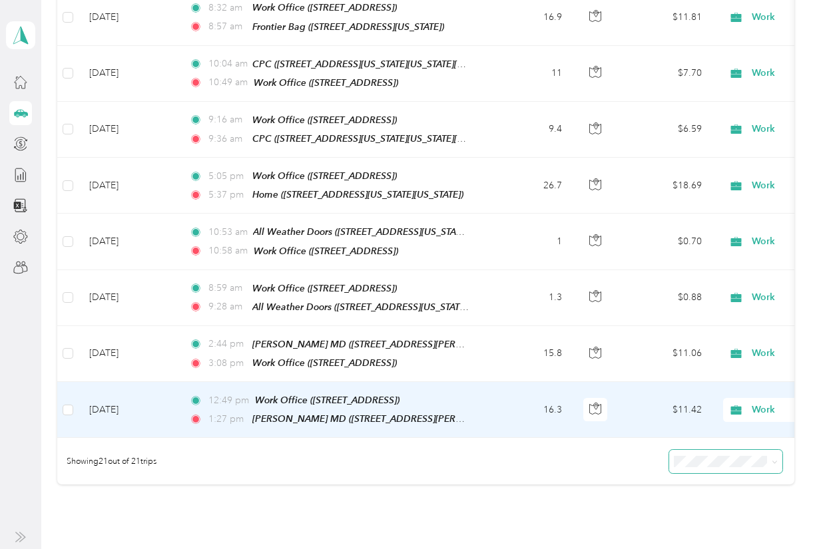
click at [115, 382] on td "[DATE]" at bounding box center [129, 410] width 100 height 56
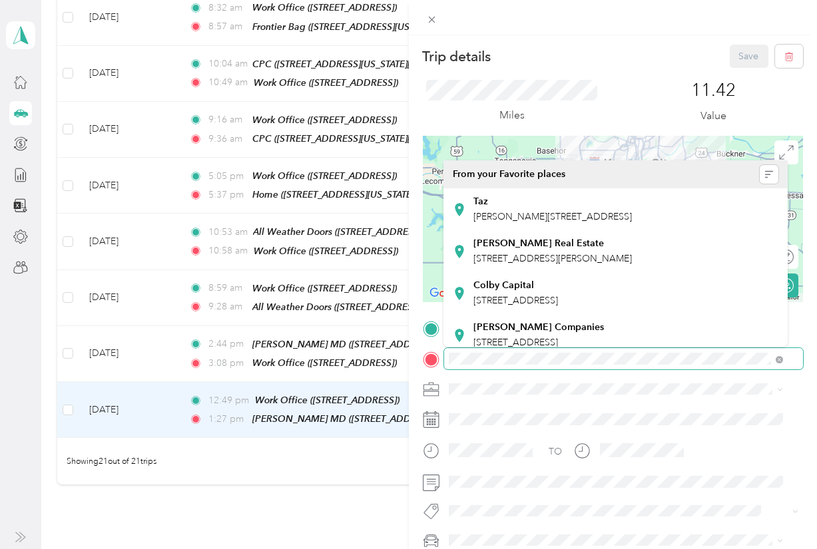
click at [417, 358] on form "Trip details Save This trip cannot be edited because it is either under review,…" at bounding box center [613, 327] width 409 height 565
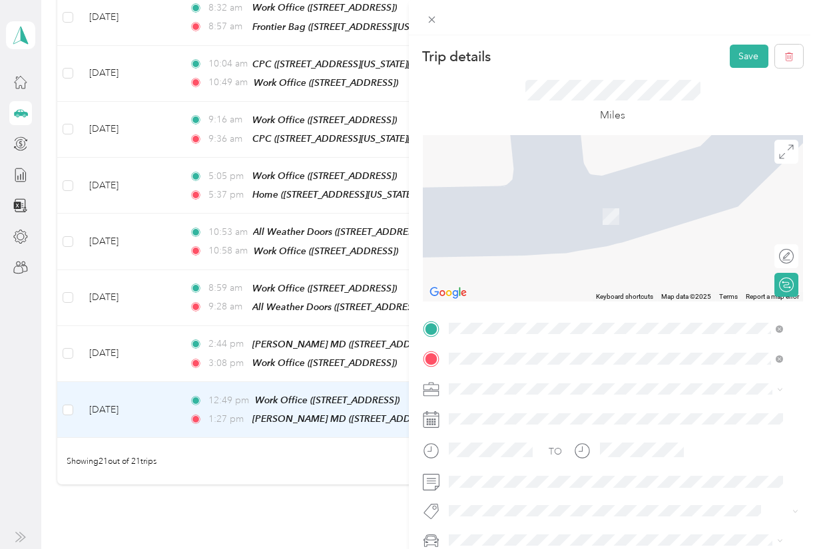
click at [152, 491] on div "Trip details Save This trip cannot be edited because it is either under review,…" at bounding box center [408, 274] width 817 height 549
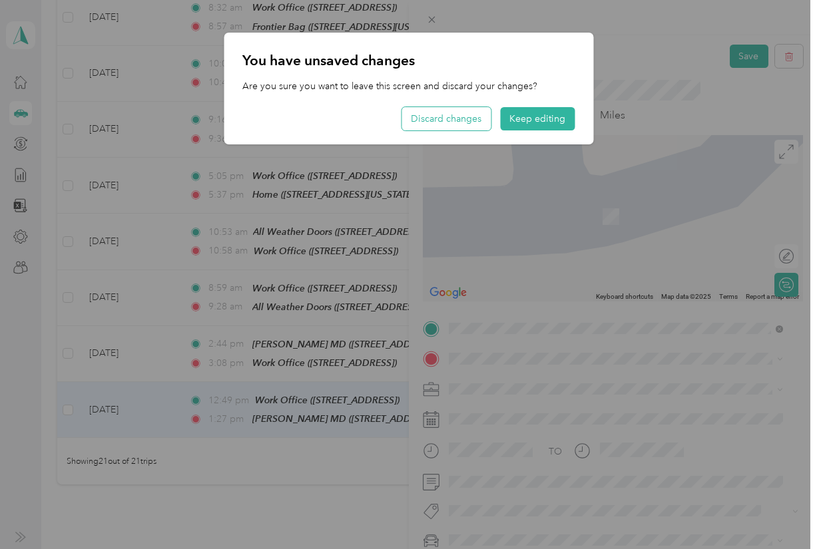
click at [437, 115] on button "Discard changes" at bounding box center [446, 118] width 89 height 23
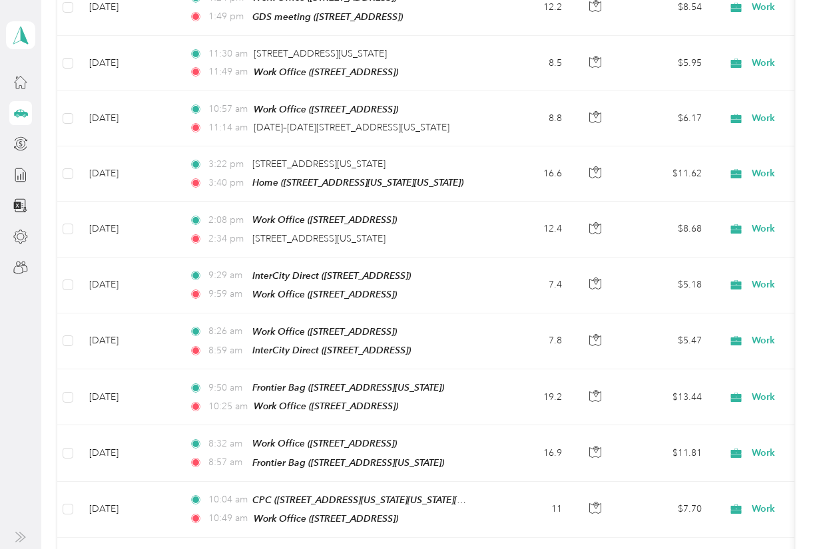
scroll to position [527, 0]
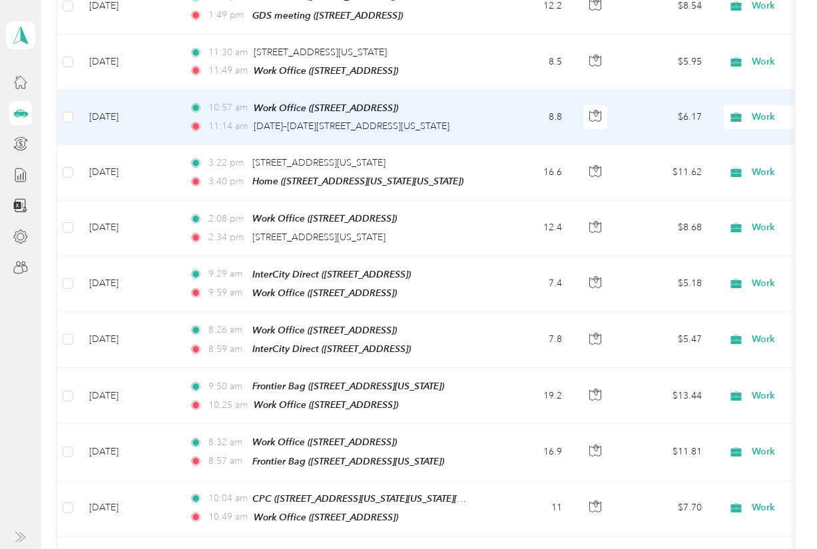
click at [104, 108] on td "[DATE]" at bounding box center [129, 117] width 100 height 55
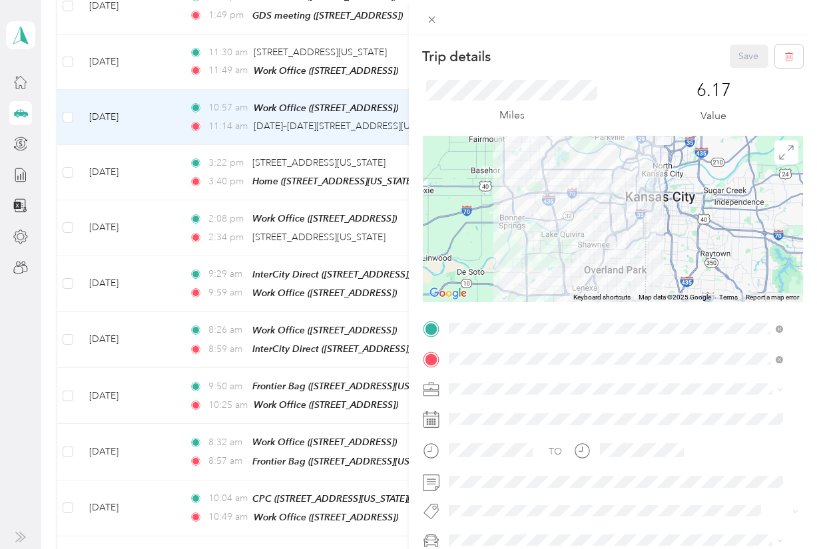
click at [314, 161] on div "Trip details Save This trip cannot be edited because it is either under review,…" at bounding box center [408, 274] width 817 height 549
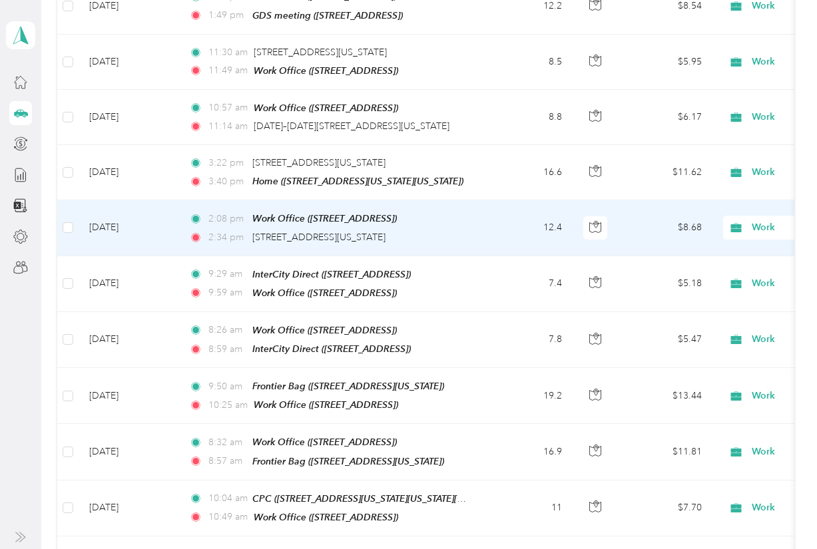
click at [135, 214] on td "[DATE]" at bounding box center [129, 227] width 100 height 55
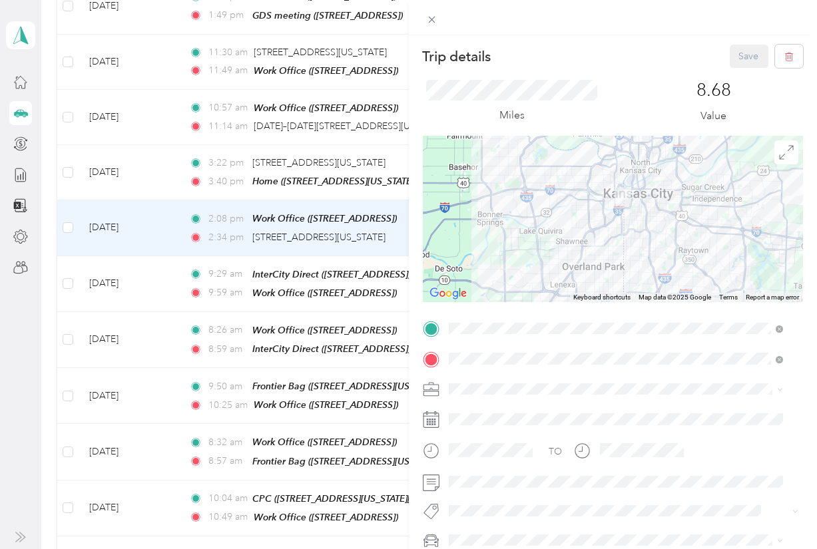
click at [114, 268] on div "Trip details Save This trip cannot be edited because it is either under review,…" at bounding box center [408, 274] width 817 height 549
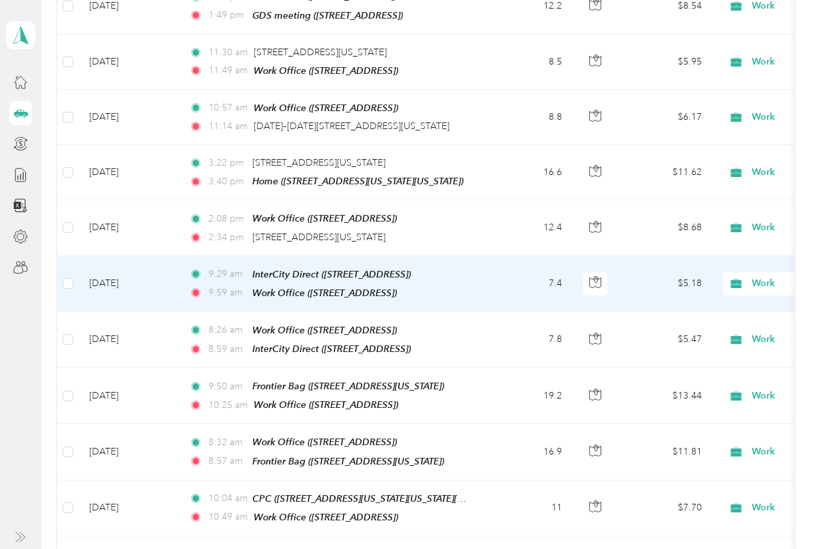
click at [342, 268] on div "InterCity Direct ([STREET_ADDRESS])" at bounding box center [331, 274] width 158 height 15
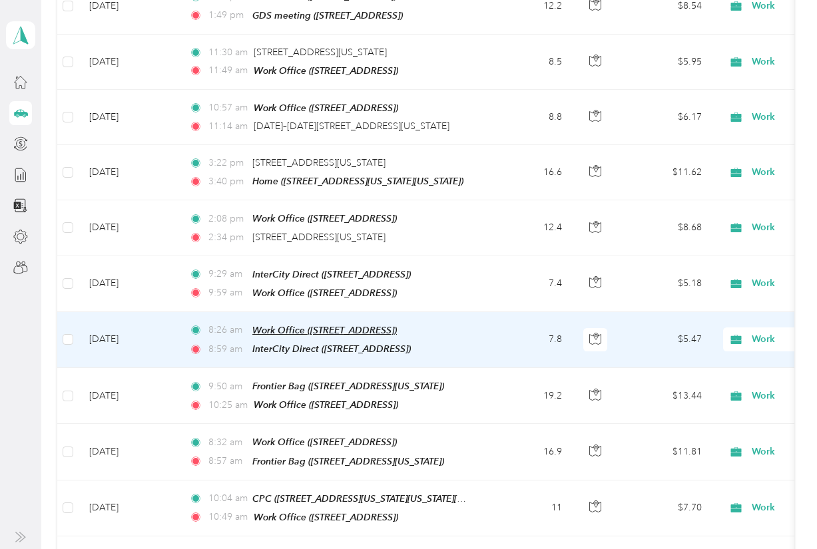
click at [314, 325] on span "Work Office ([STREET_ADDRESS])" at bounding box center [324, 330] width 144 height 11
click at [135, 322] on td "[DATE]" at bounding box center [129, 340] width 100 height 56
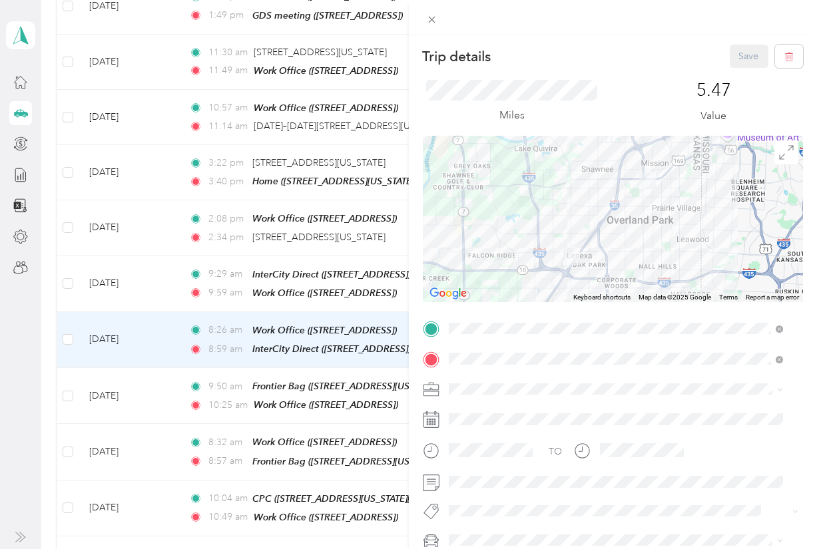
click at [115, 368] on div "Trip details Save This trip cannot be edited because it is either under review,…" at bounding box center [408, 274] width 817 height 549
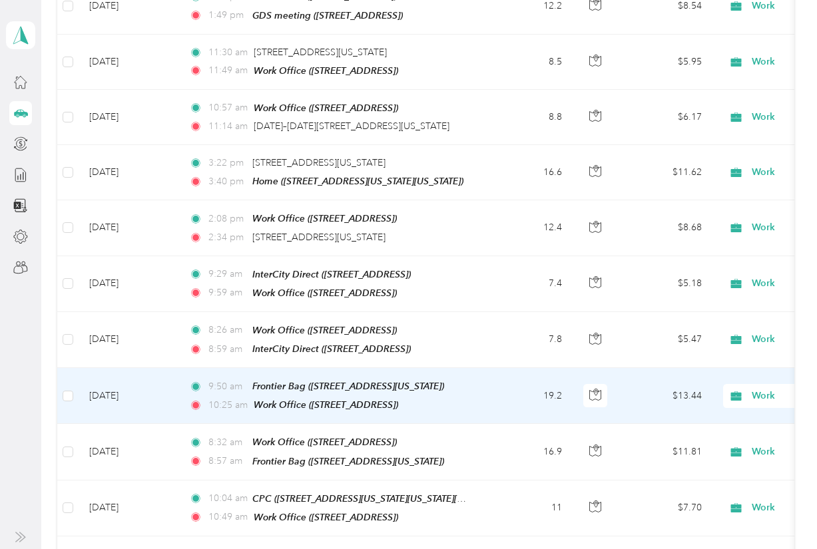
click at [127, 376] on td "[DATE]" at bounding box center [129, 396] width 100 height 56
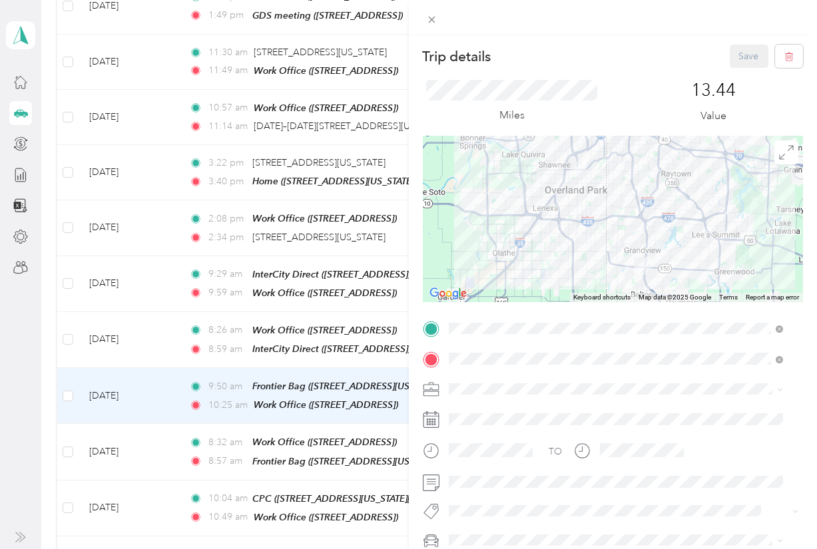
click at [220, 485] on div "Trip details Save This trip cannot be edited because it is either under review,…" at bounding box center [408, 274] width 817 height 549
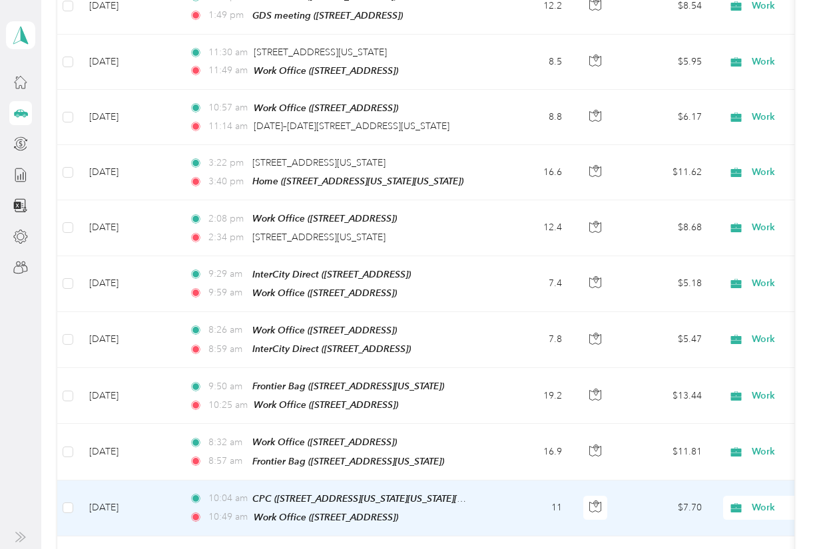
click at [108, 482] on td "[DATE]" at bounding box center [129, 509] width 100 height 56
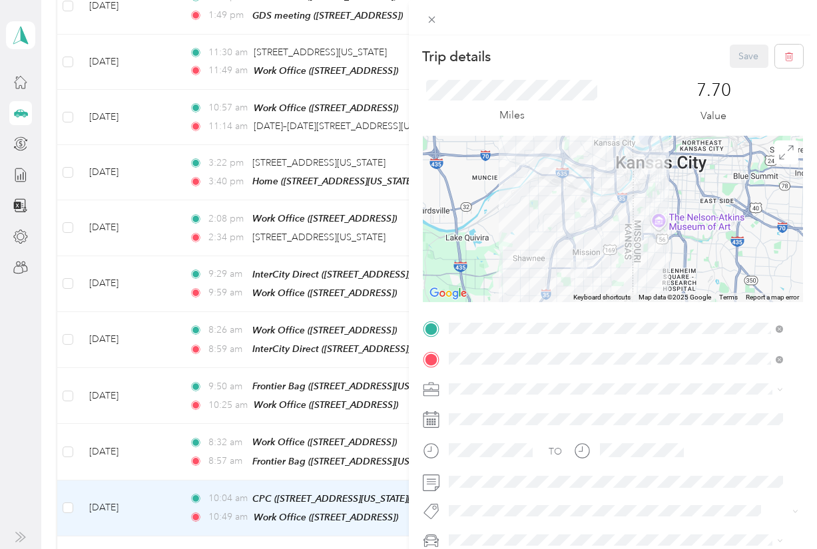
click at [272, 381] on div "Trip details Save This trip cannot be edited because it is either under review,…" at bounding box center [408, 274] width 817 height 549
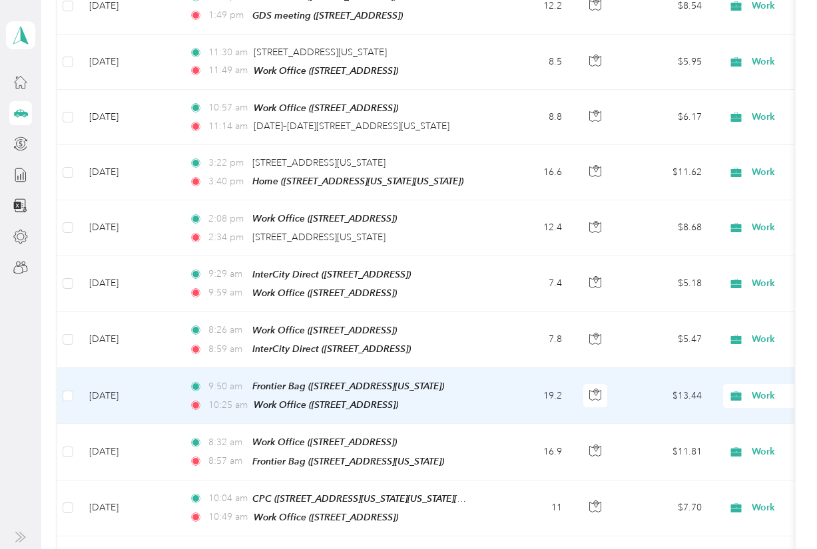
click at [278, 379] on div "9:50 am Frontier Bag ([STREET_ADDRESS][US_STATE]) 10:25 am Work Office ([STREET…" at bounding box center [329, 396] width 280 height 34
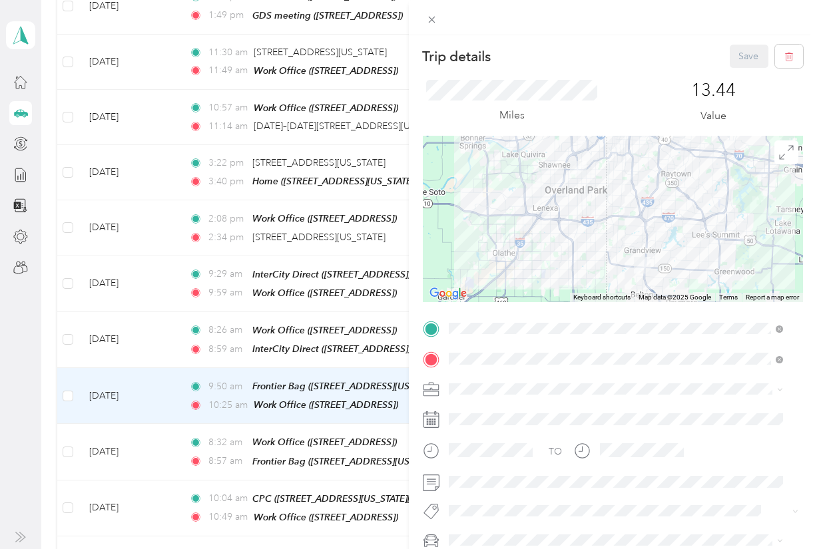
click at [280, 473] on div "Trip details Save This trip cannot be edited because it is either under review,…" at bounding box center [408, 274] width 817 height 549
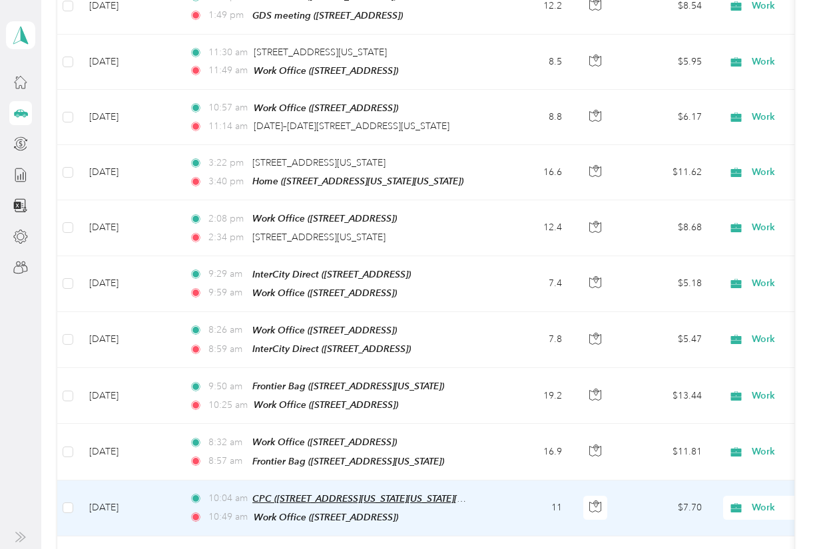
click at [322, 493] on span "CPC ([STREET_ADDRESS][US_STATE][US_STATE][US_STATE])" at bounding box center [377, 498] width 251 height 11
click at [150, 489] on td "[DATE]" at bounding box center [129, 509] width 100 height 56
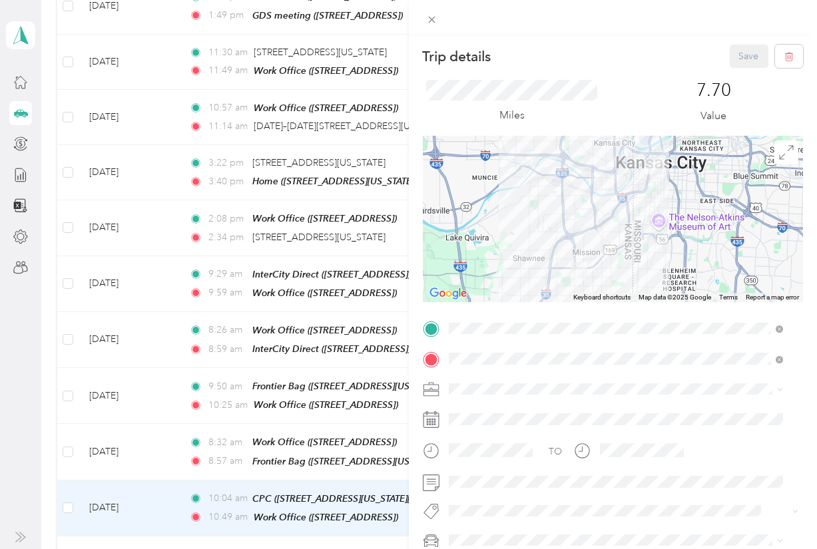
click at [272, 525] on div "Trip details Save This trip cannot be edited because it is either under review,…" at bounding box center [408, 274] width 817 height 549
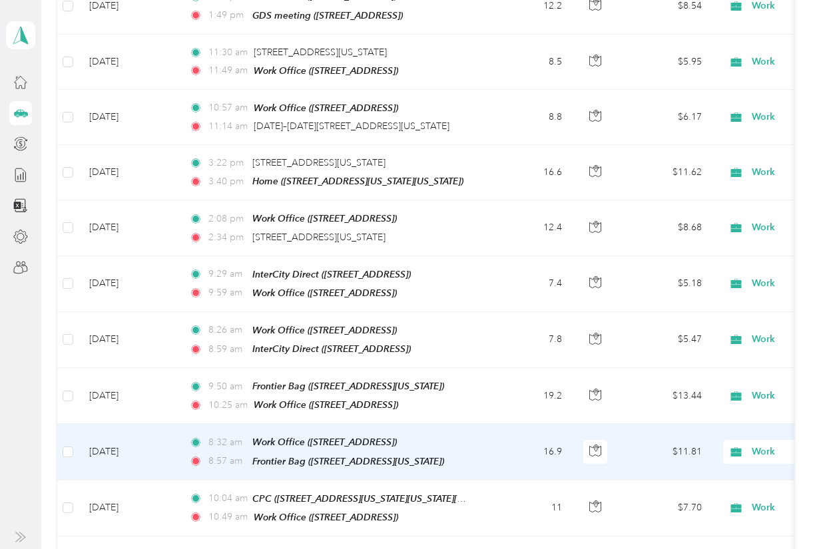
click at [220, 453] on td "8:32 am Work Office ([STREET_ADDRESS]) 8:57 am Frontier Bag ([STREET_ADDRESS][U…" at bounding box center [331, 452] width 306 height 56
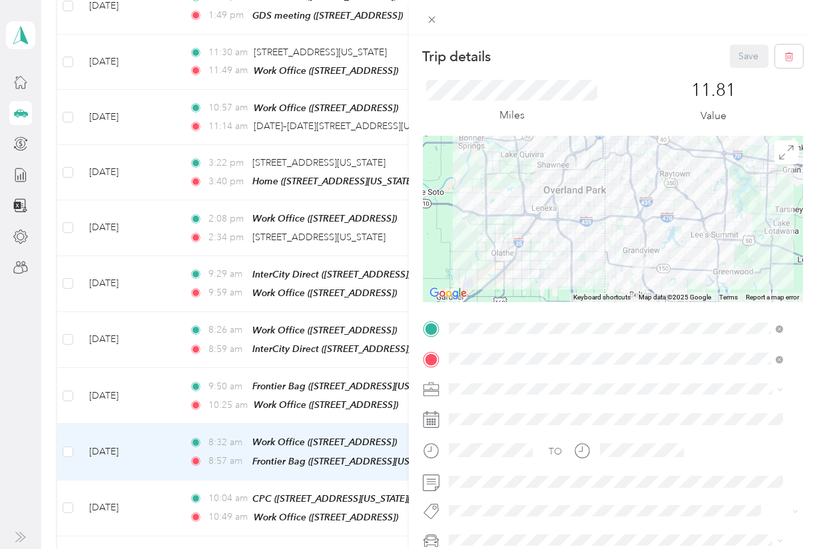
click at [224, 487] on div "Trip details Save This trip cannot be edited because it is either under review,…" at bounding box center [408, 274] width 817 height 549
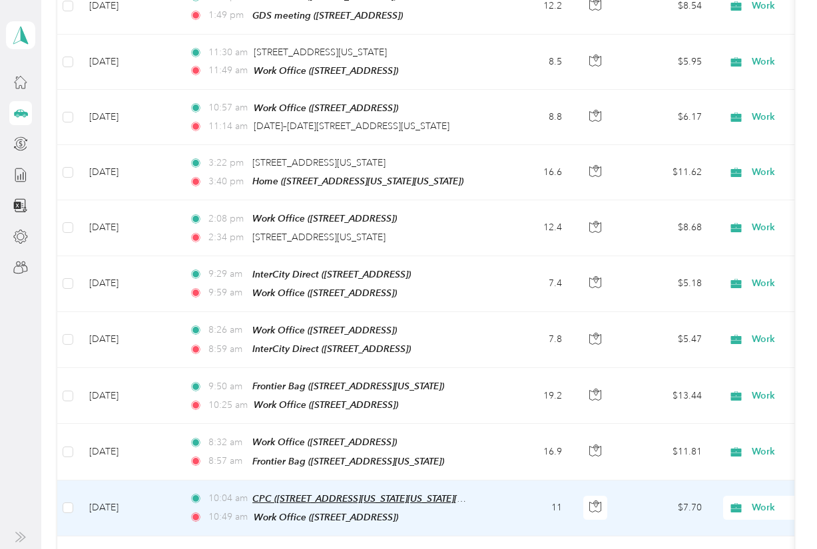
click at [282, 493] on span "CPC ([STREET_ADDRESS][US_STATE][US_STATE][US_STATE])" at bounding box center [377, 498] width 251 height 11
click at [111, 484] on td "[DATE]" at bounding box center [129, 509] width 100 height 56
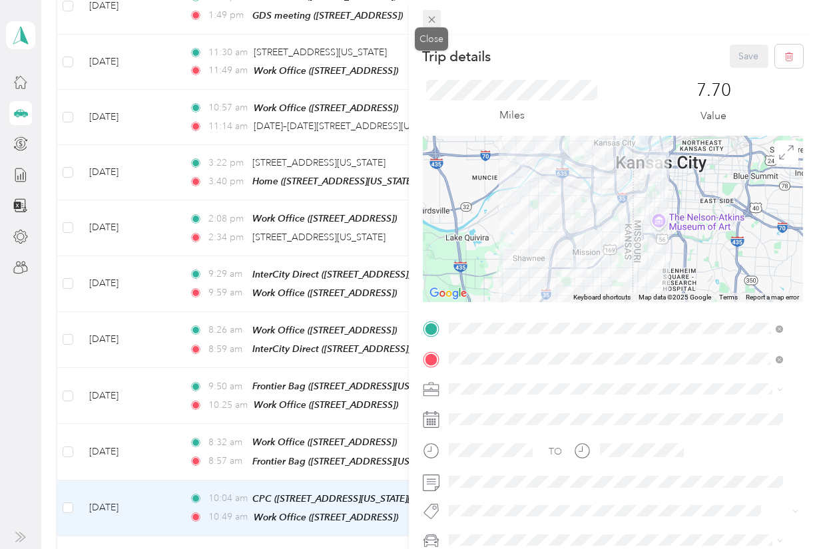
click at [432, 11] on span at bounding box center [432, 19] width 19 height 19
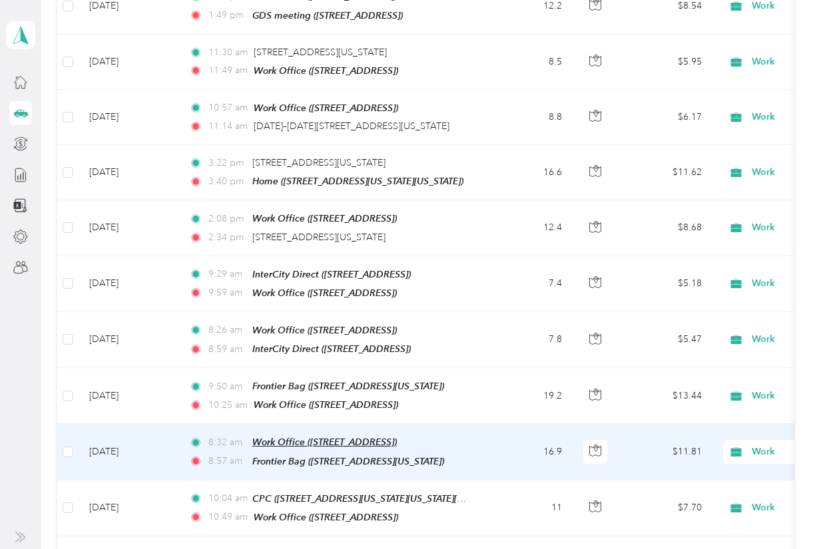
scroll to position [1007, 0]
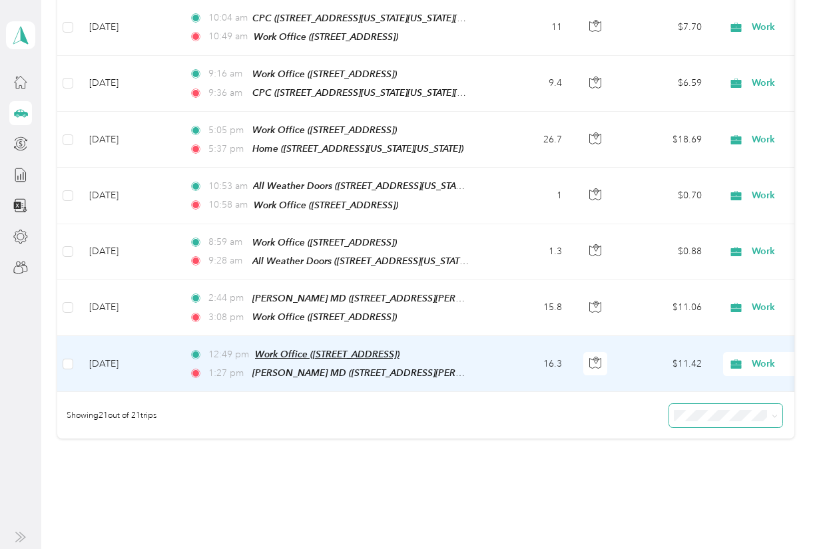
click at [330, 349] on span "Work Office ([STREET_ADDRESS])" at bounding box center [327, 354] width 144 height 11
click at [128, 336] on td "[DATE]" at bounding box center [129, 364] width 100 height 56
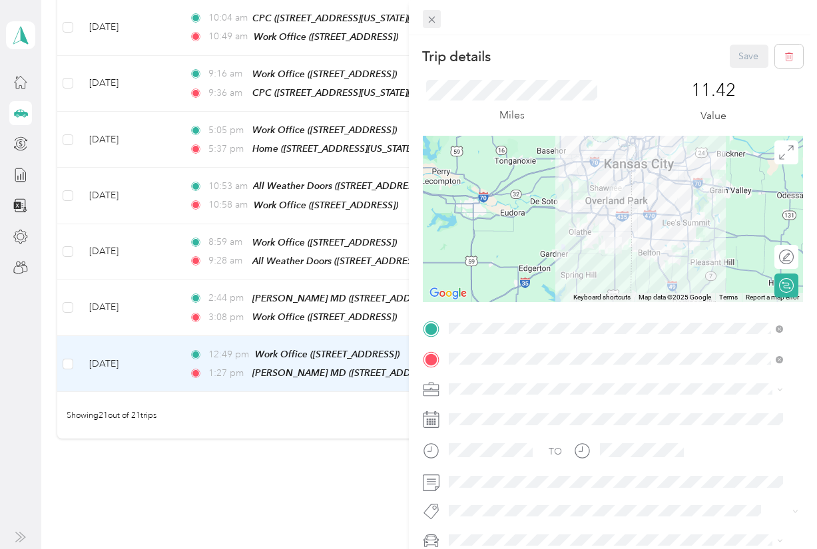
click at [433, 19] on icon at bounding box center [431, 19] width 11 height 11
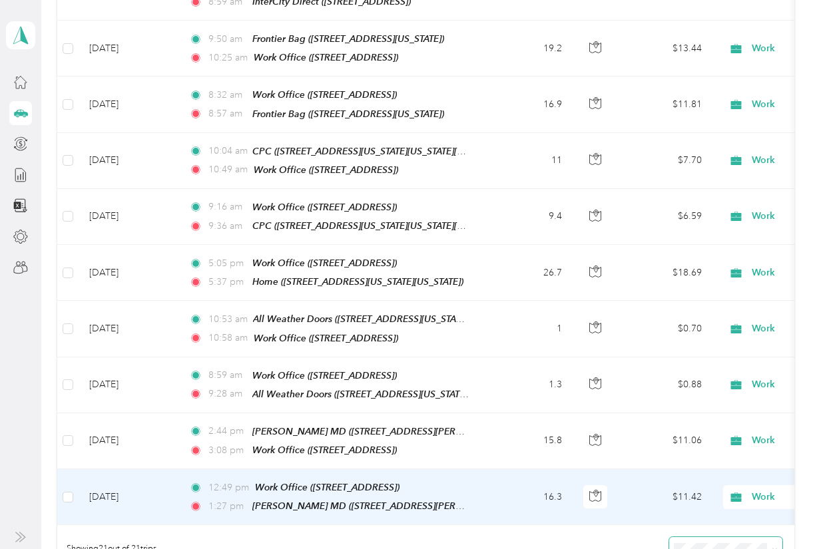
scroll to position [1065, 0]
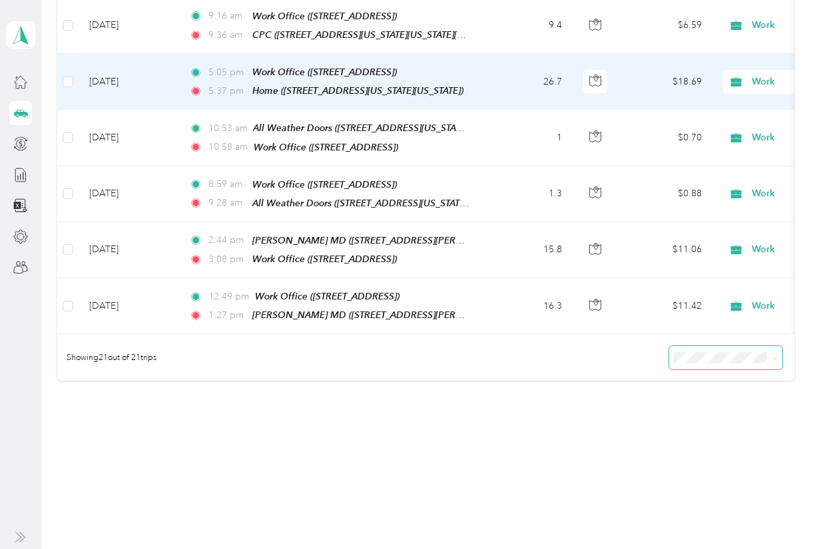
click at [122, 54] on td "[DATE]" at bounding box center [129, 82] width 100 height 56
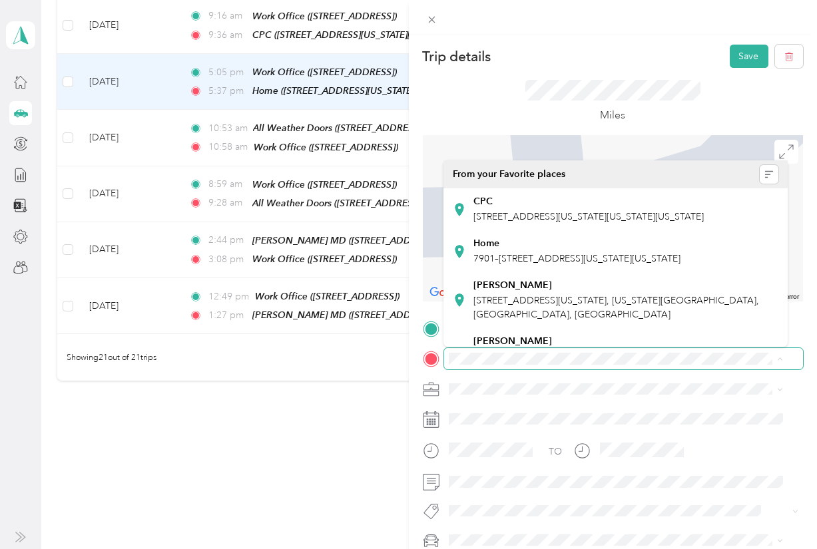
click at [587, 350] on span at bounding box center [624, 358] width 360 height 21
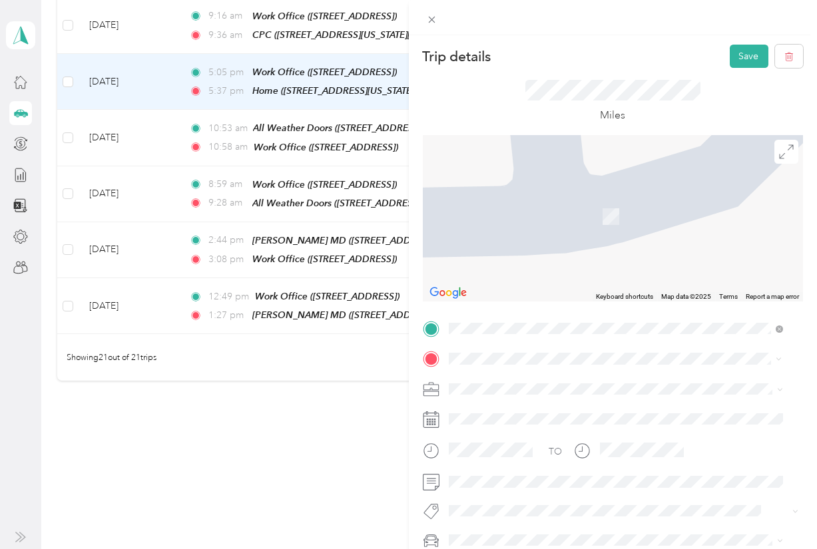
click at [603, 220] on li "[PERSON_NAME] Construction [STREET_ADDRESS]" at bounding box center [615, 209] width 344 height 42
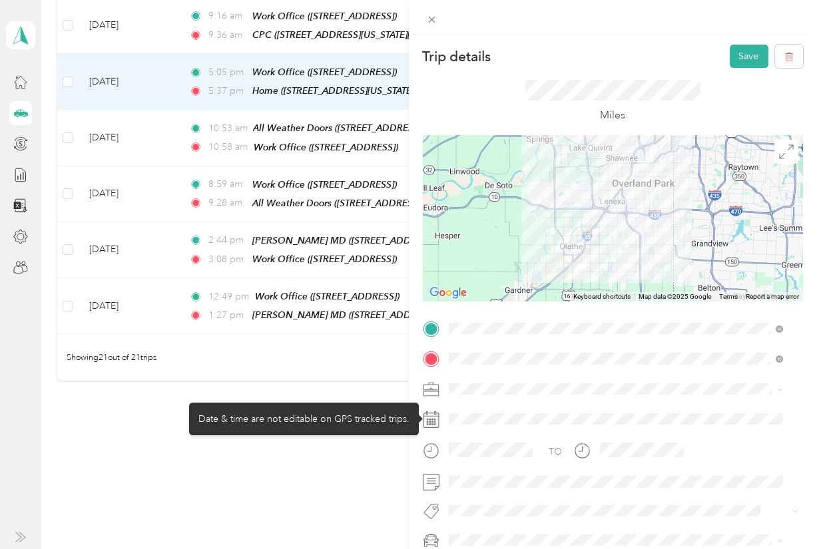
click at [489, 419] on div at bounding box center [624, 419] width 360 height 21
click at [458, 417] on div at bounding box center [624, 419] width 360 height 21
